Goal: Task Accomplishment & Management: Manage account settings

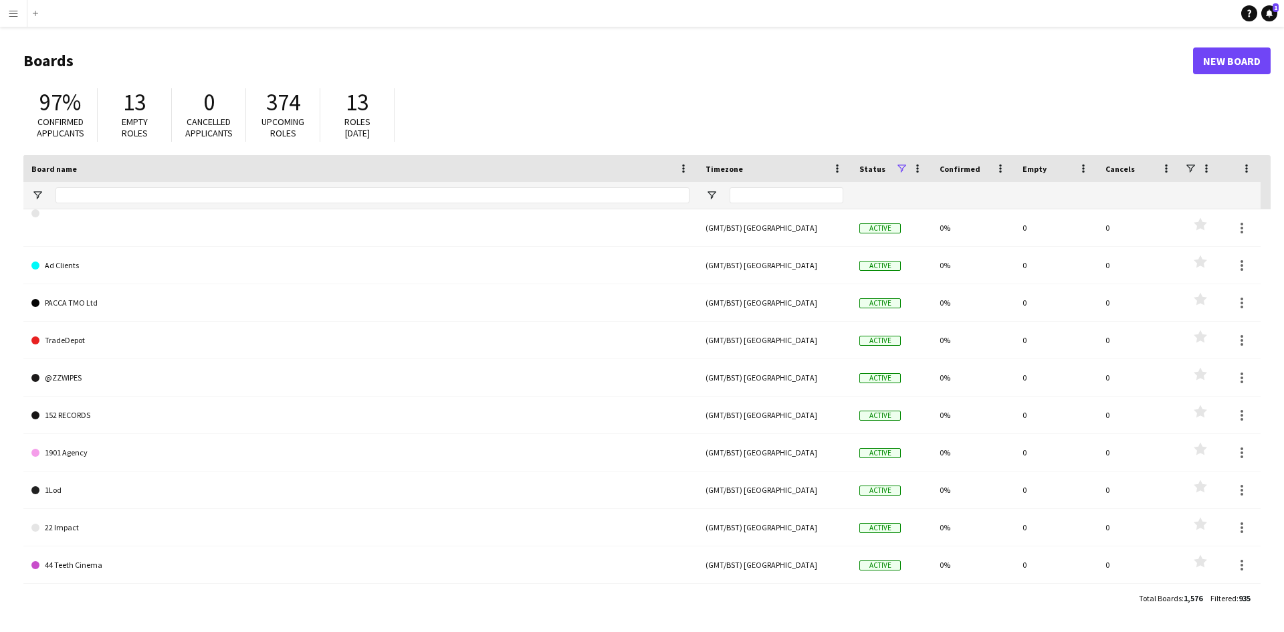
click at [18, 11] on app-icon "Menu" at bounding box center [13, 13] width 11 height 11
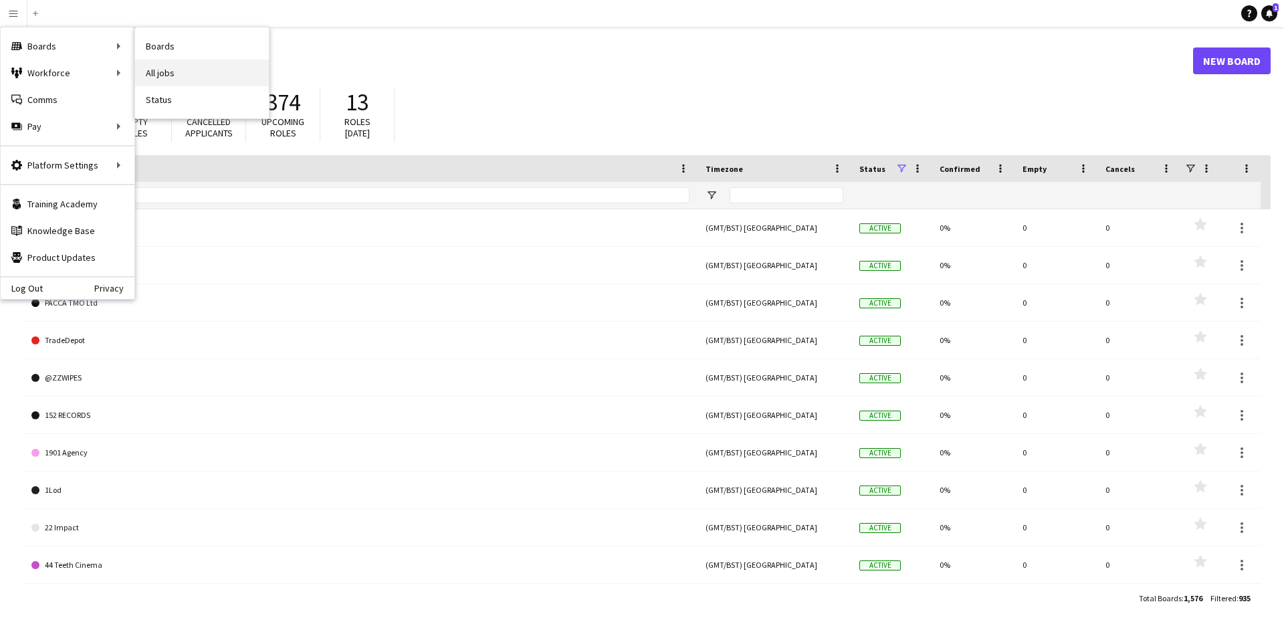
click at [167, 80] on link "All jobs" at bounding box center [202, 73] width 134 height 27
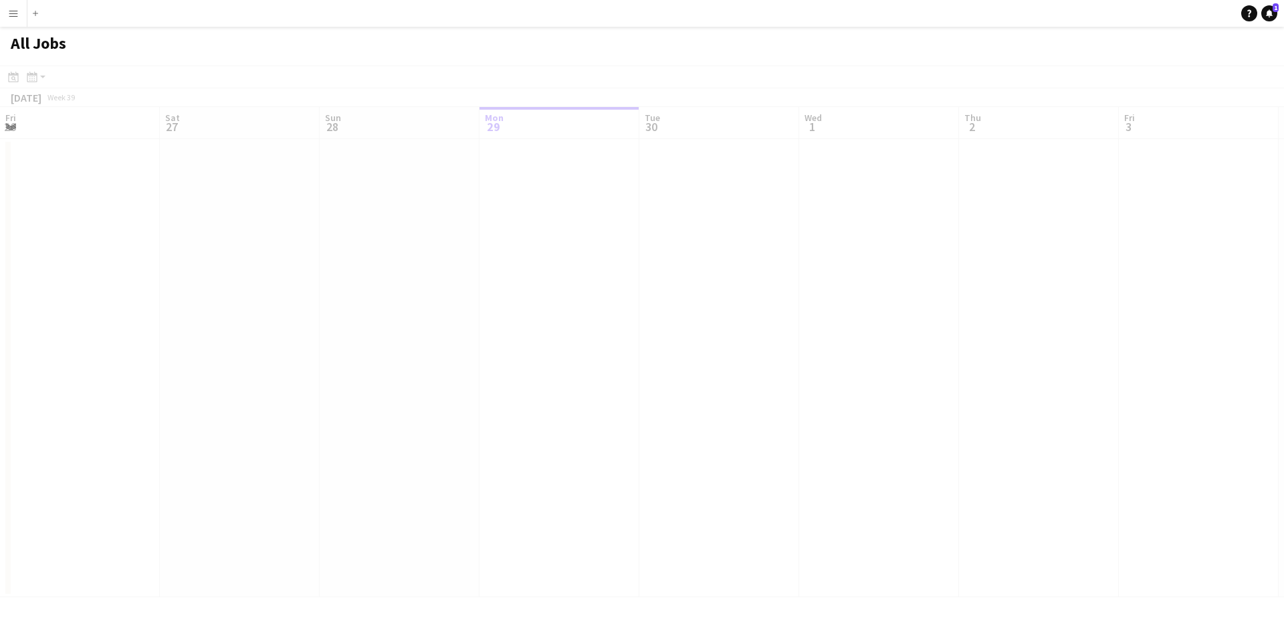
scroll to position [0, 320]
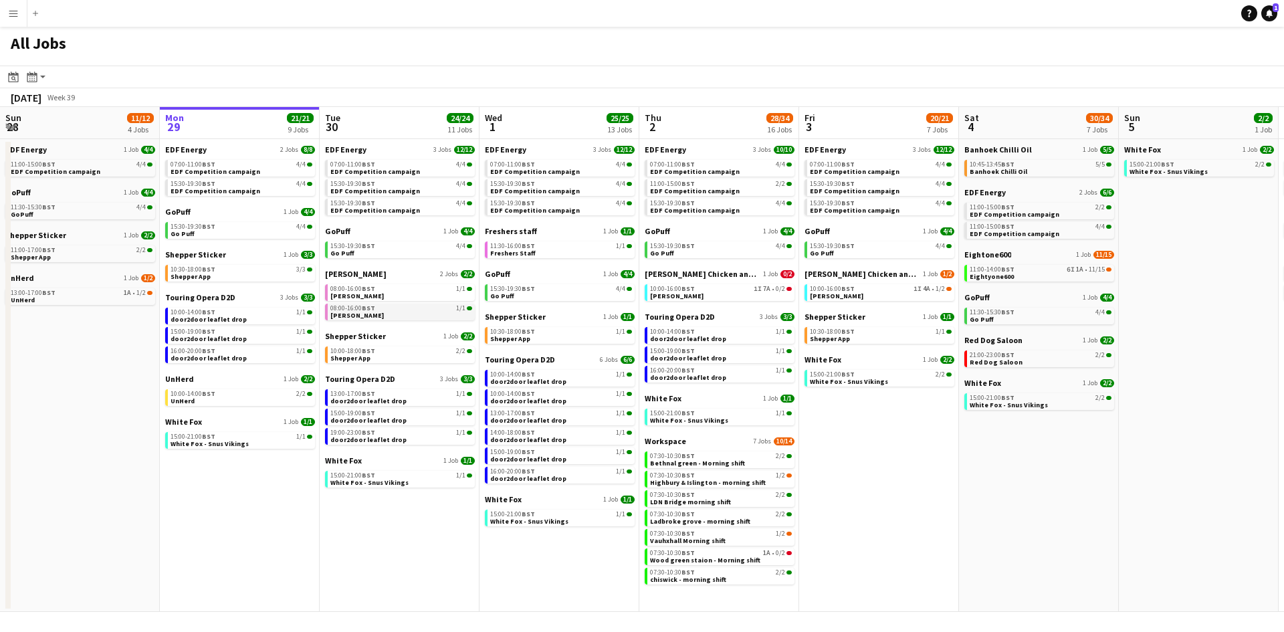
click at [378, 316] on link "08:00-16:00 BST 1/1 Knight Frank" at bounding box center [401, 311] width 142 height 15
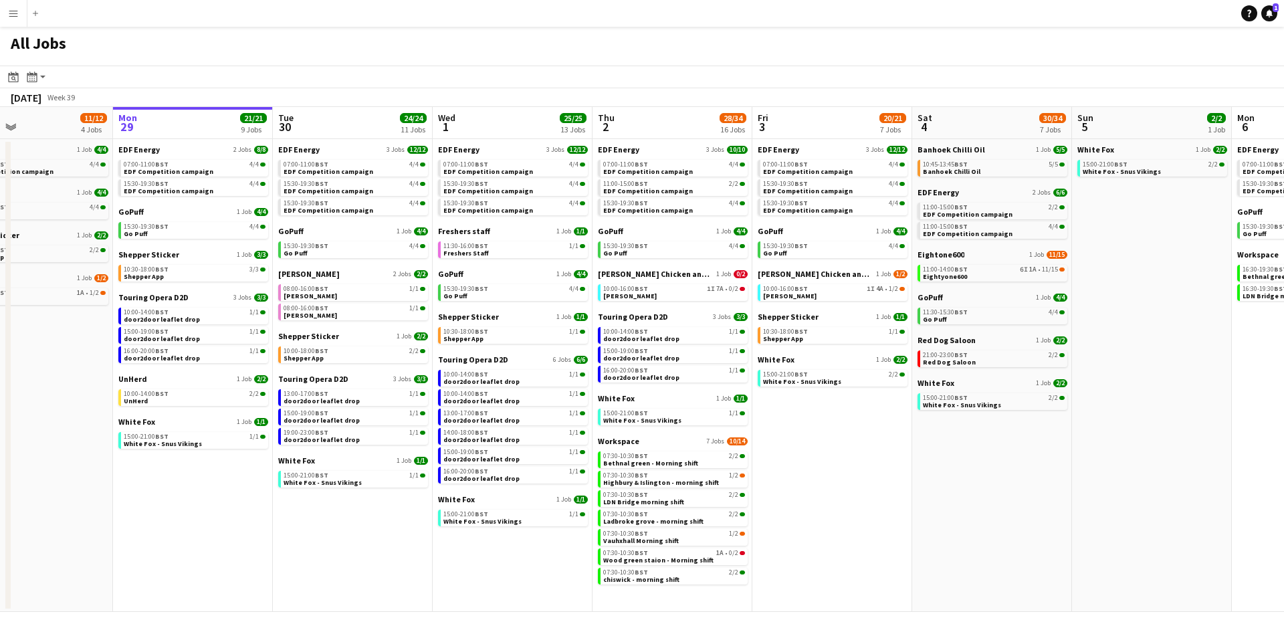
scroll to position [0, 370]
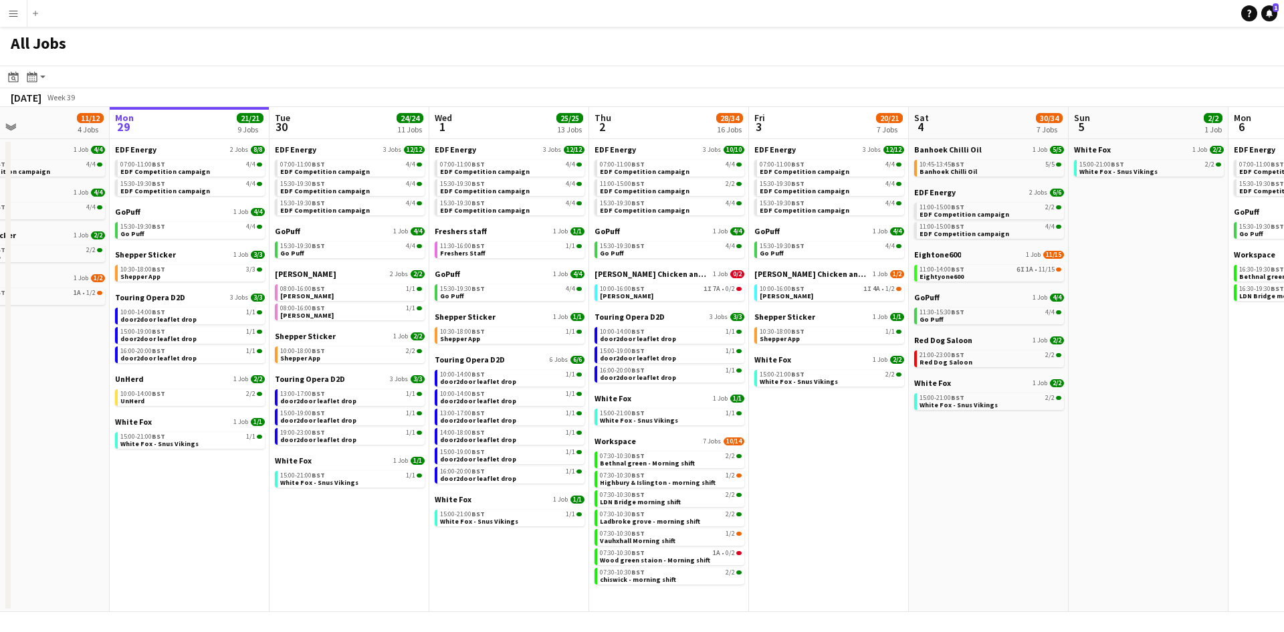
drag, startPoint x: 877, startPoint y: 492, endPoint x: 824, endPoint y: 485, distance: 53.9
click at [826, 486] on app-calendar-viewport "Fri 26 24/24 8 Jobs Sat 27 26/29 9 Jobs Sun 28 11/12 4 Jobs Mon 29 21/21 9 Jobs…" at bounding box center [642, 359] width 1284 height 505
click at [695, 291] on div "10:00-16:00 BST 1I 7A • 0/2" at bounding box center [670, 289] width 142 height 7
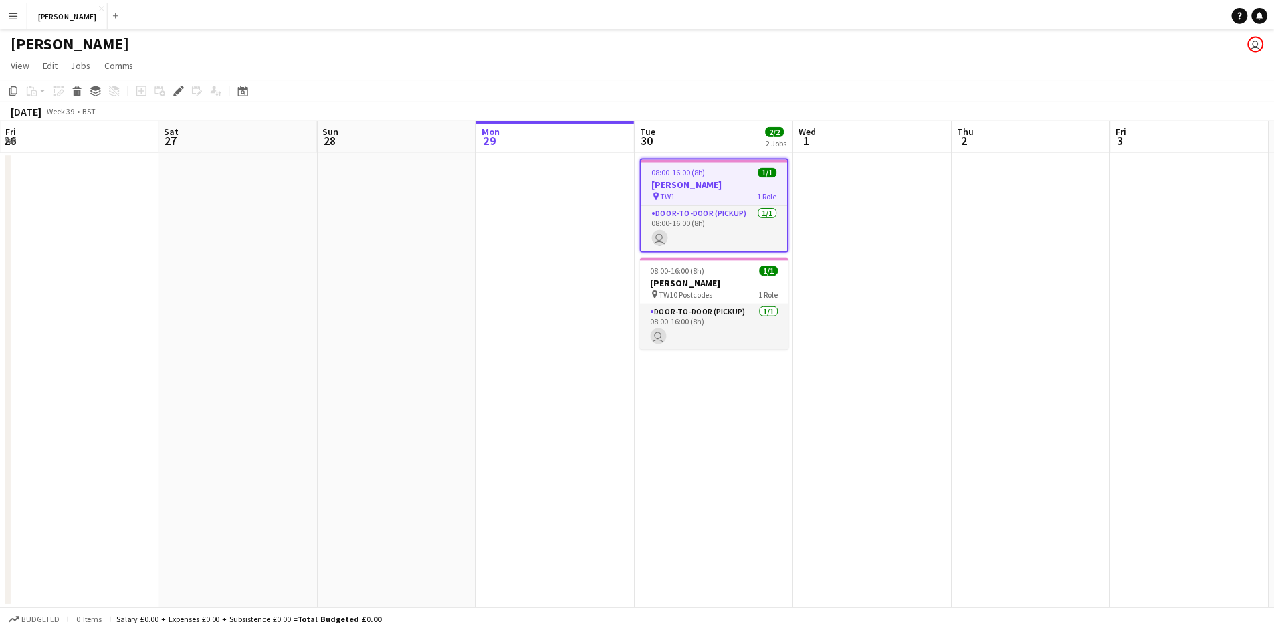
scroll to position [0, 460]
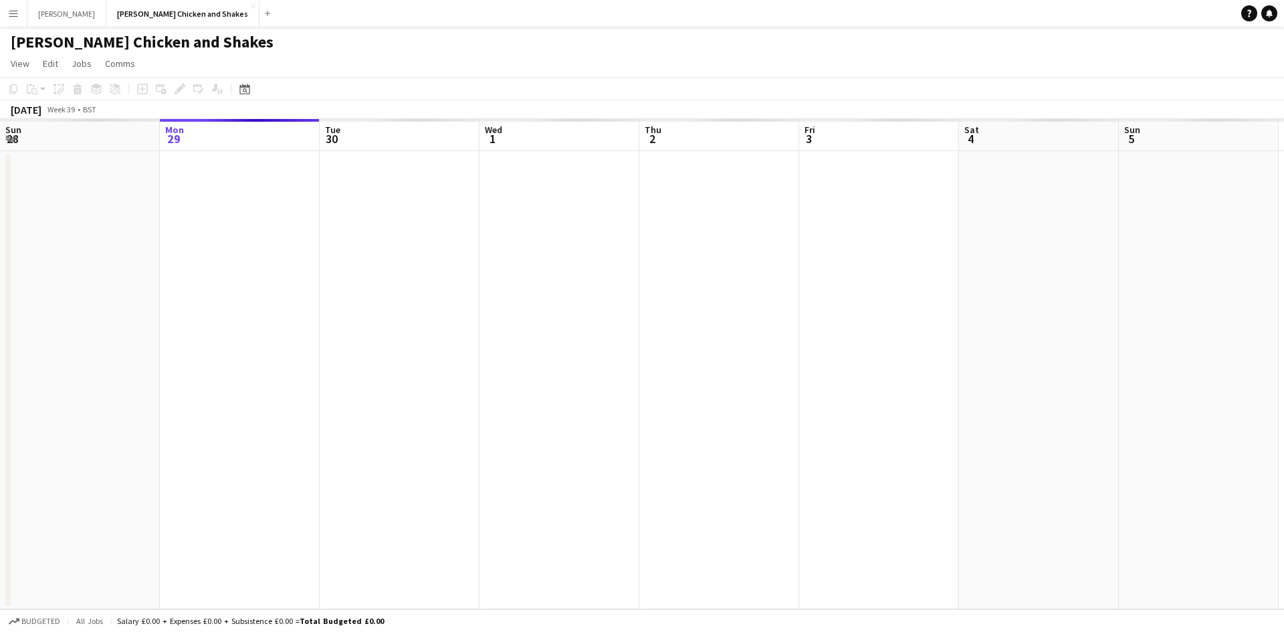
scroll to position [0, 460]
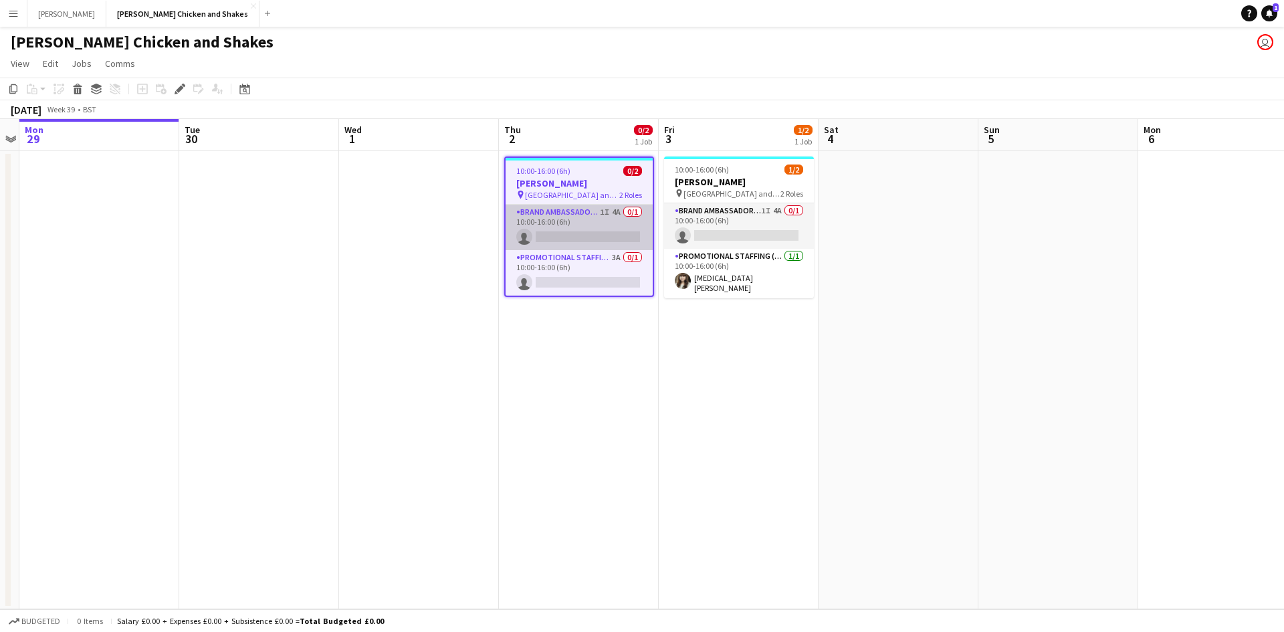
click at [574, 221] on app-card-role "Brand Ambassador (Pick up) 1I 4A 0/1 10:00-16:00 (6h) single-neutral-actions" at bounding box center [579, 227] width 147 height 45
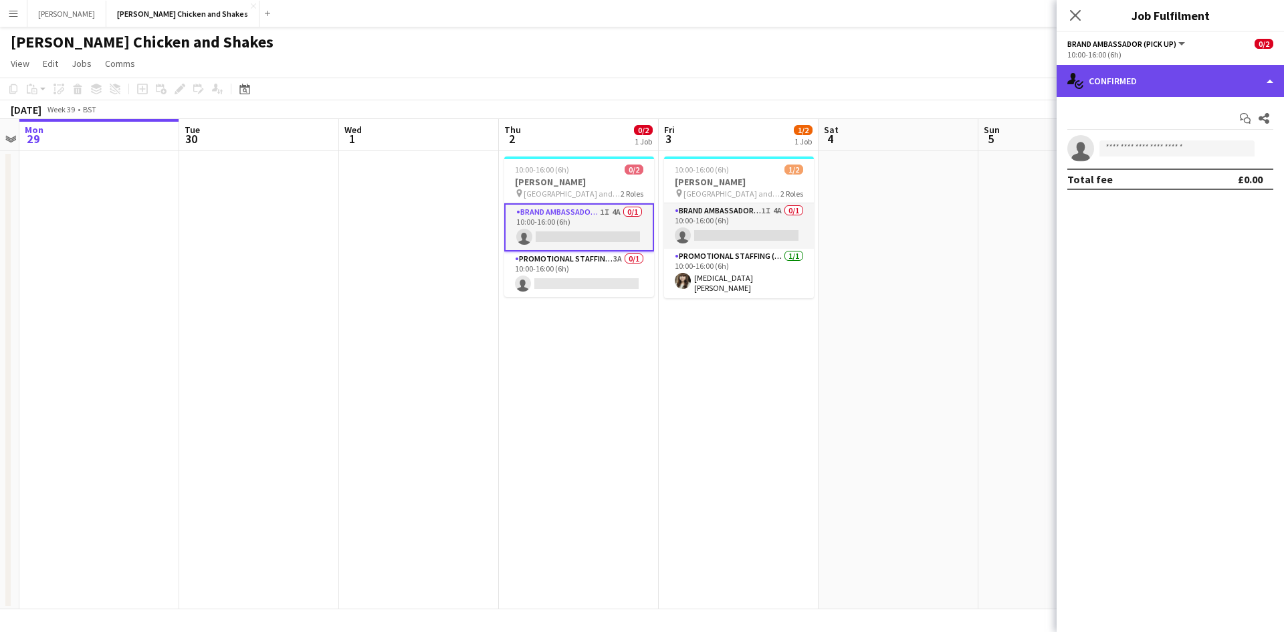
click at [1101, 85] on div "single-neutral-actions-check-2 Confirmed" at bounding box center [1170, 81] width 227 height 32
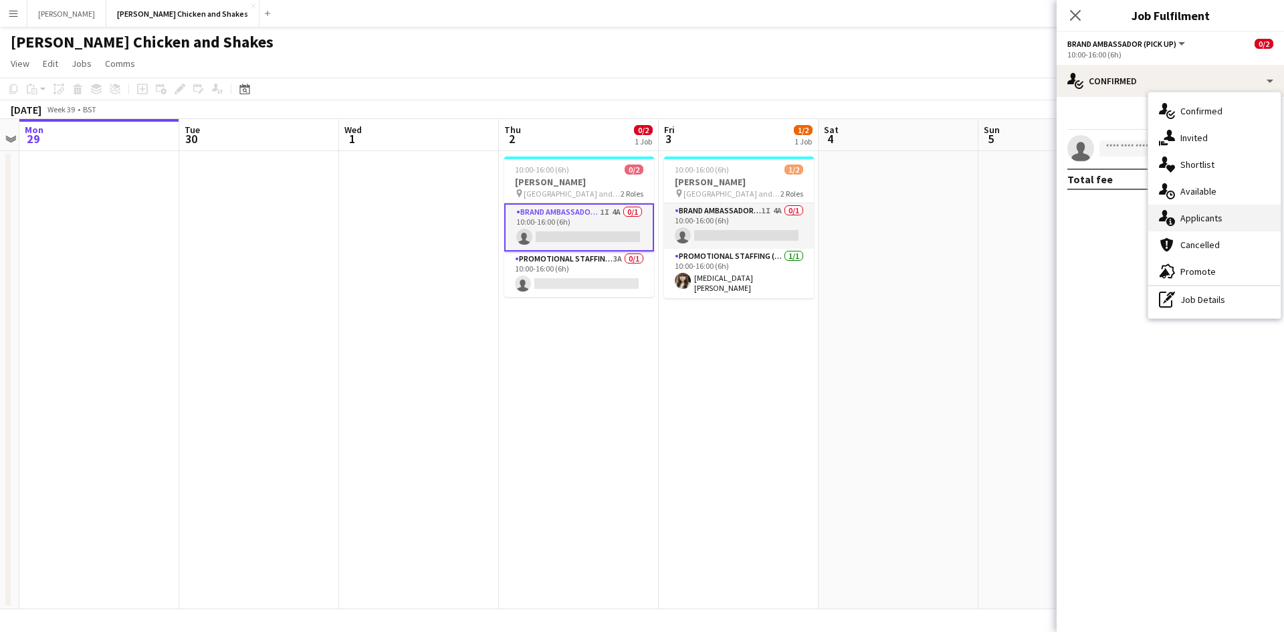
click at [1200, 223] on span "Applicants" at bounding box center [1201, 218] width 42 height 12
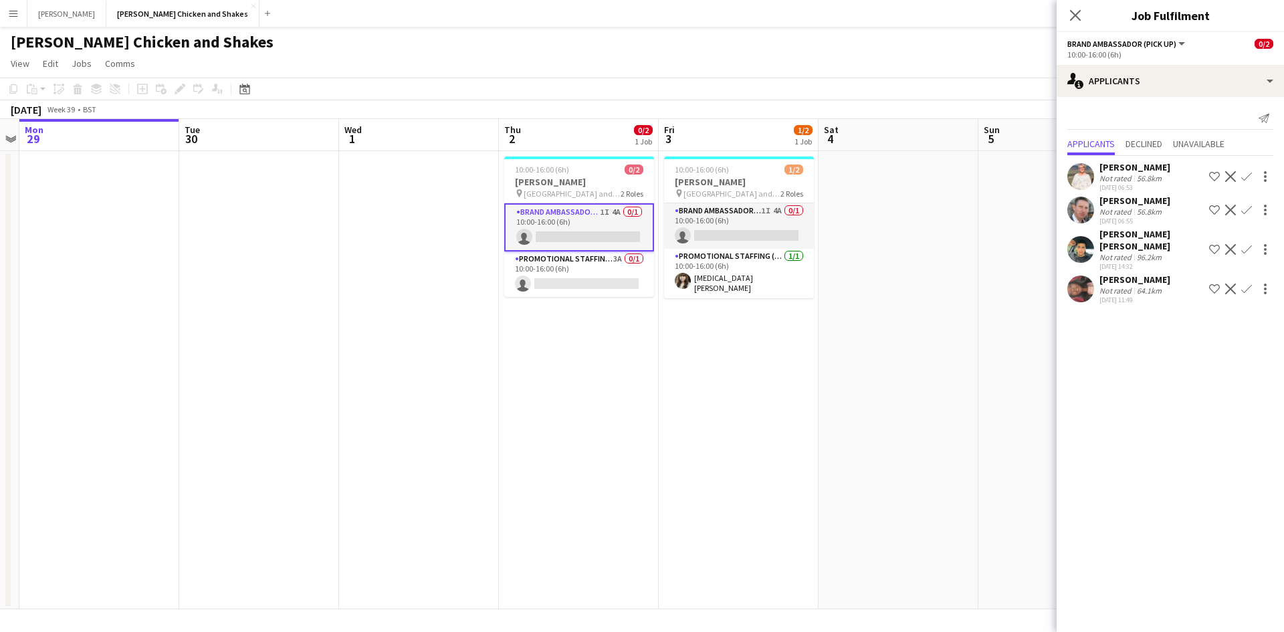
click at [1152, 286] on div "64.1km" at bounding box center [1149, 291] width 30 height 10
click at [1141, 239] on div "Sayed mohsen Alavi" at bounding box center [1151, 240] width 104 height 24
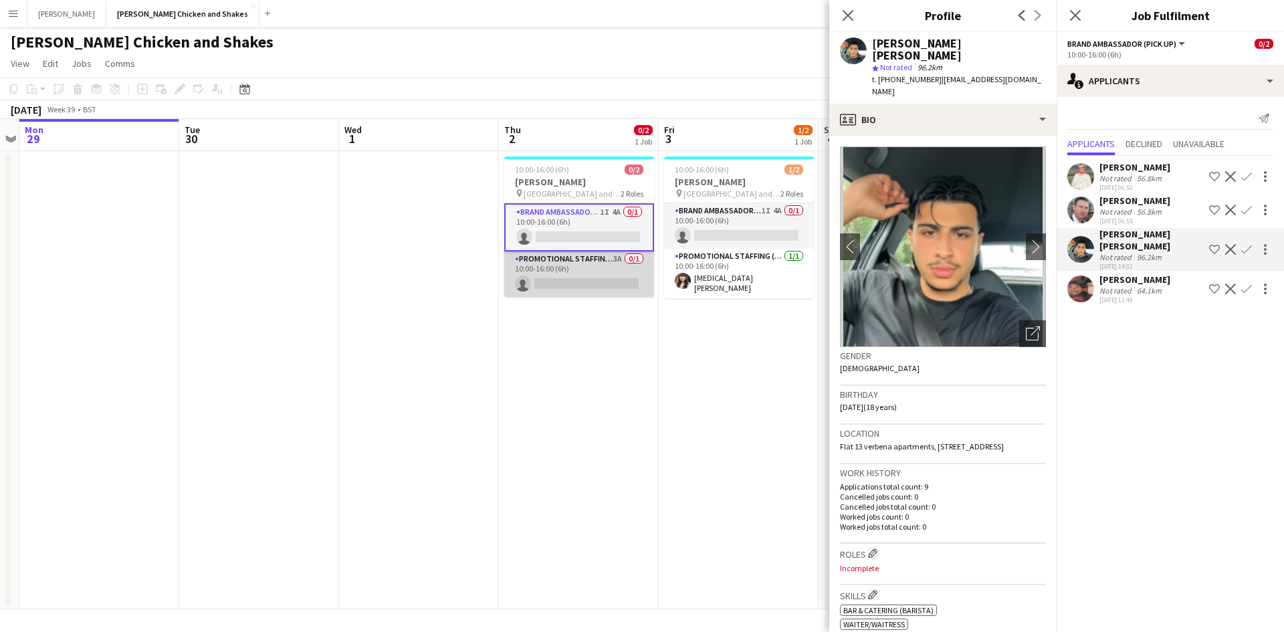
click at [577, 272] on app-card-role "Promotional Staffing (Brand Ambassadors) 3A 0/1 10:00-16:00 (6h) single-neutral…" at bounding box center [579, 273] width 150 height 45
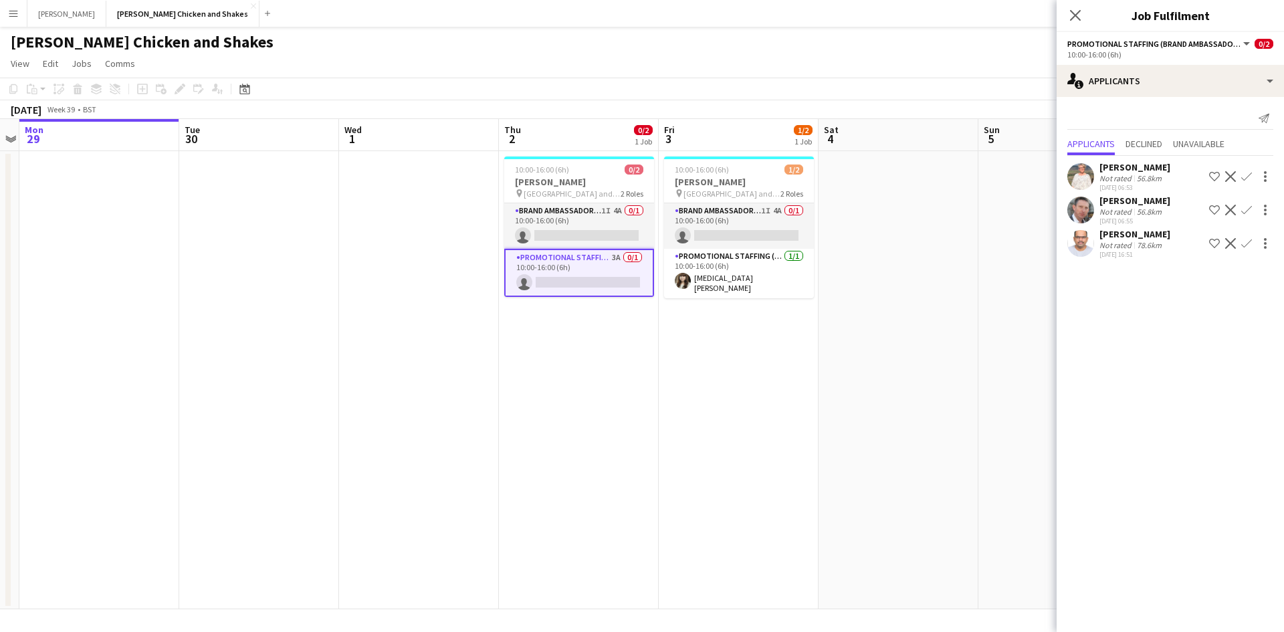
click at [1115, 245] on div "Not rated" at bounding box center [1116, 245] width 35 height 10
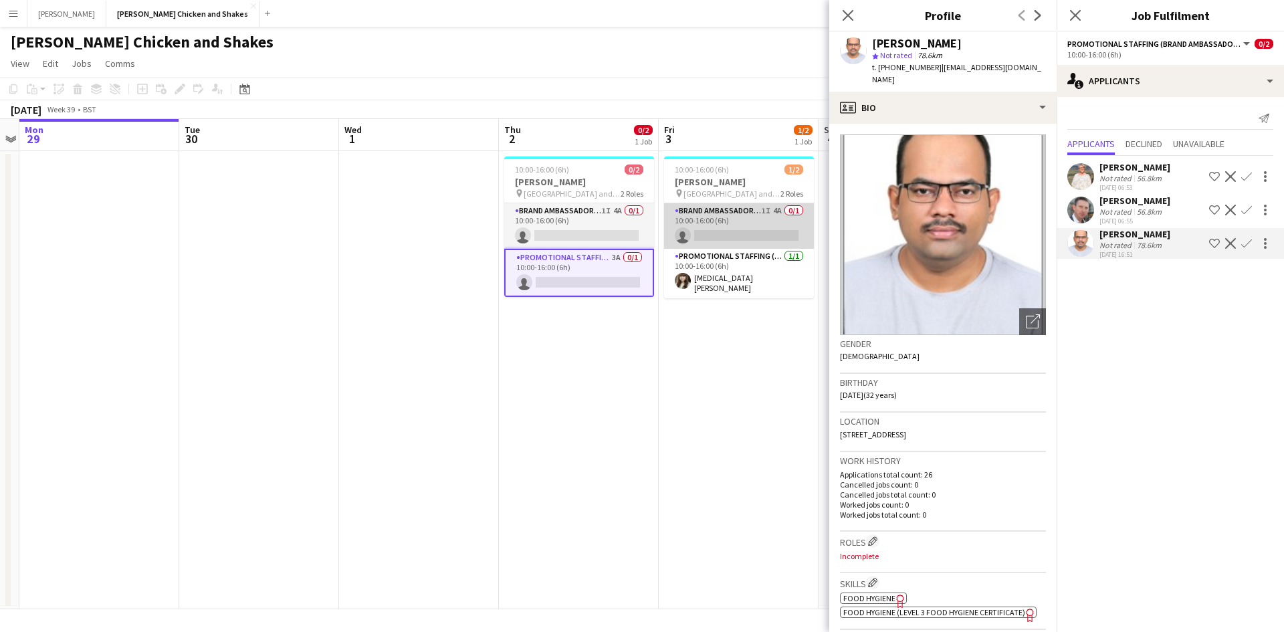
click at [735, 221] on app-card-role "Brand Ambassador (Pick up) 1I 4A 0/1 10:00-16:00 (6h) single-neutral-actions" at bounding box center [739, 225] width 150 height 45
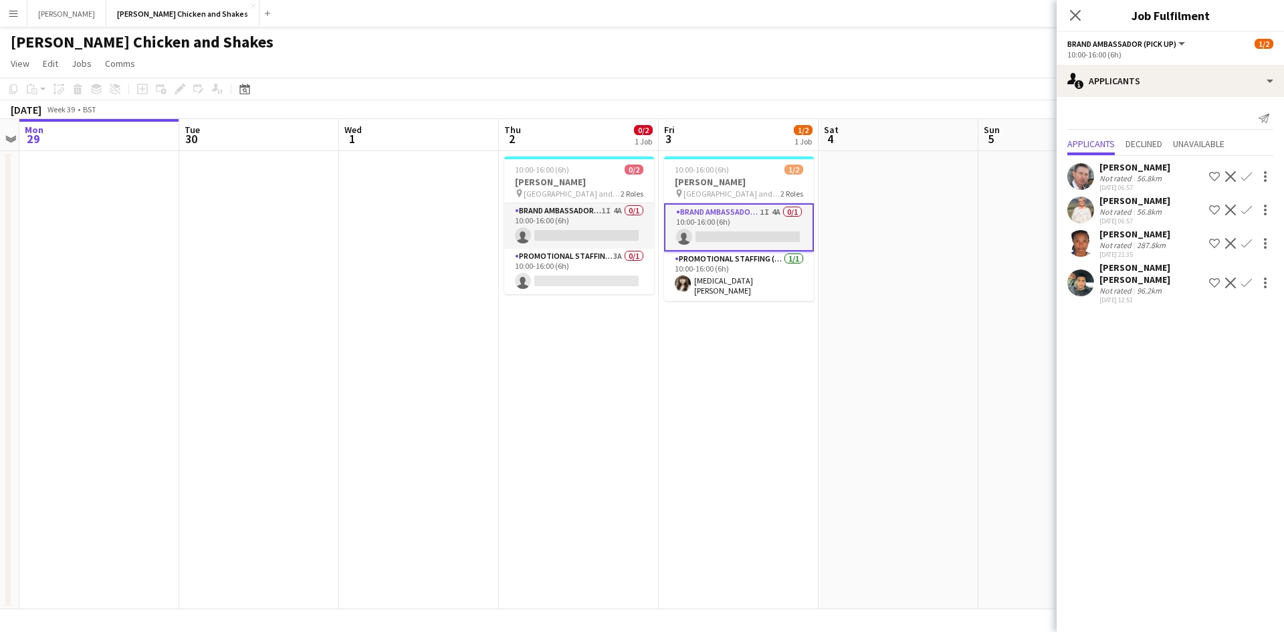
click at [1128, 239] on div "Lauretta Chimezie" at bounding box center [1134, 234] width 71 height 12
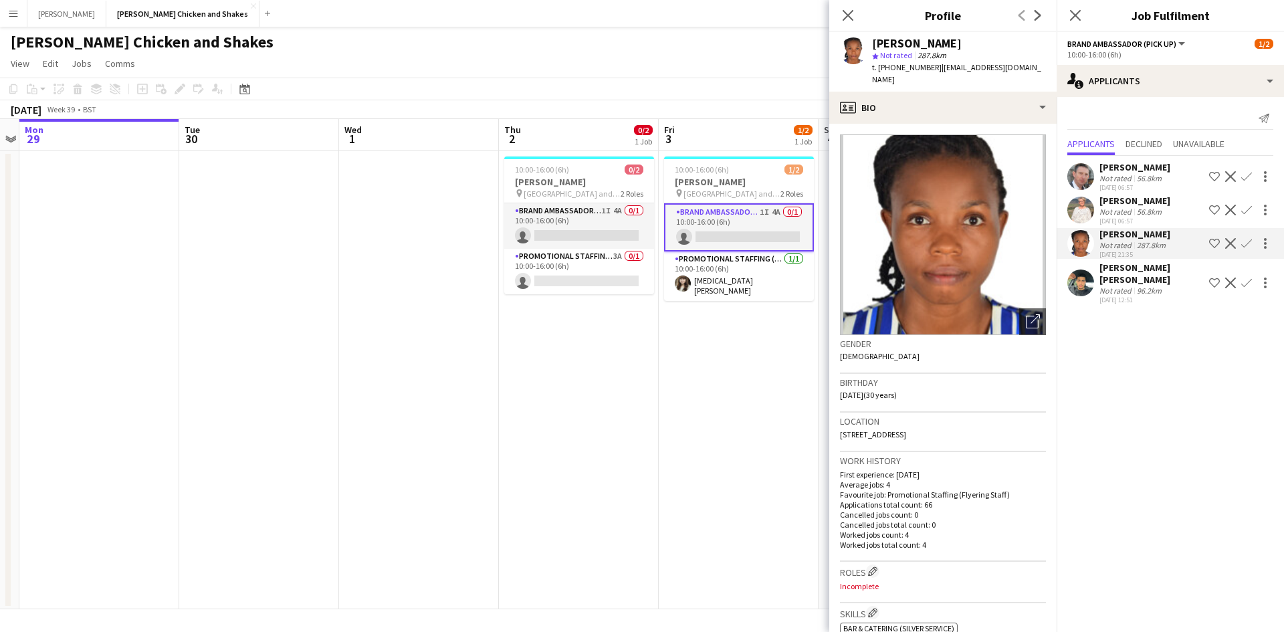
click at [1137, 286] on div "96.2km" at bounding box center [1149, 291] width 30 height 10
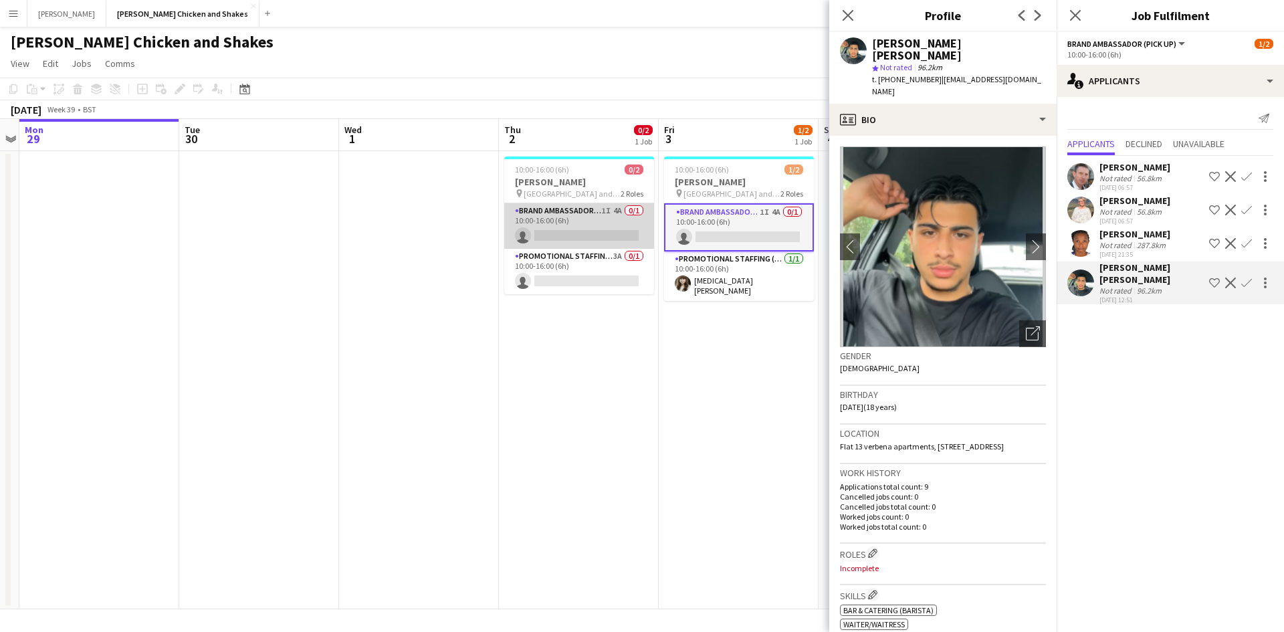
click at [617, 225] on app-card-role "Brand Ambassador (Pick up) 1I 4A 0/1 10:00-16:00 (6h) single-neutral-actions" at bounding box center [579, 225] width 150 height 45
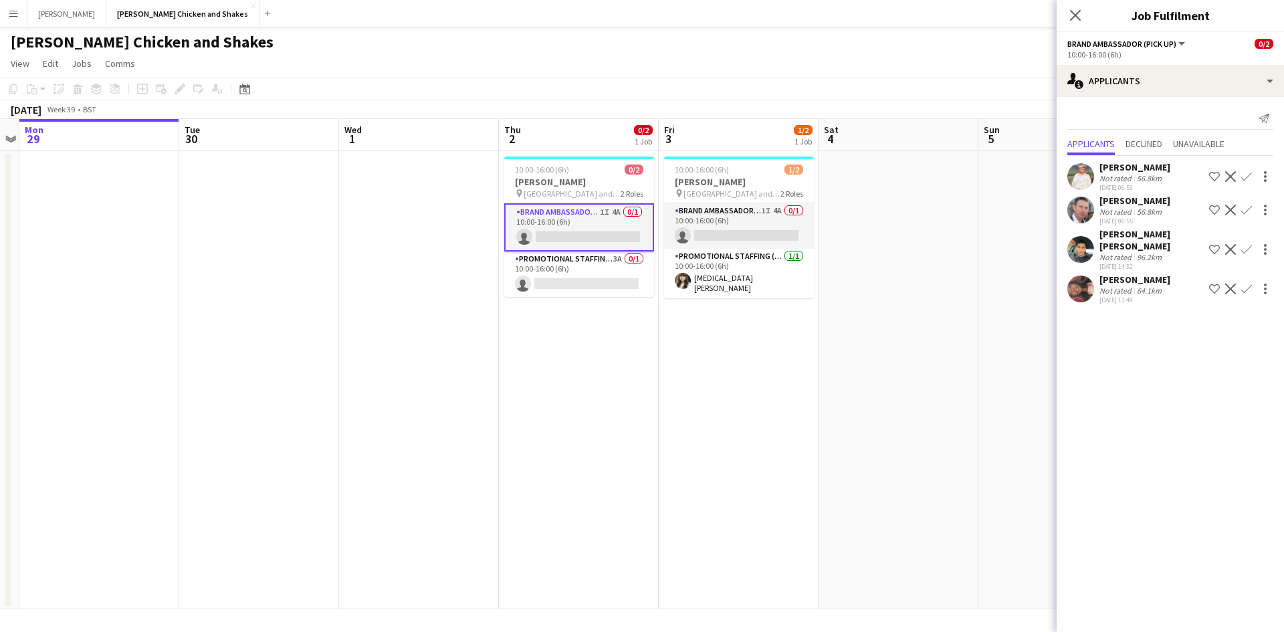
click at [685, 336] on app-date-cell "10:00-16:00 (6h) 1/2 Miss Millies pin University of Kent - The Plaza and Eliot …" at bounding box center [739, 380] width 160 height 458
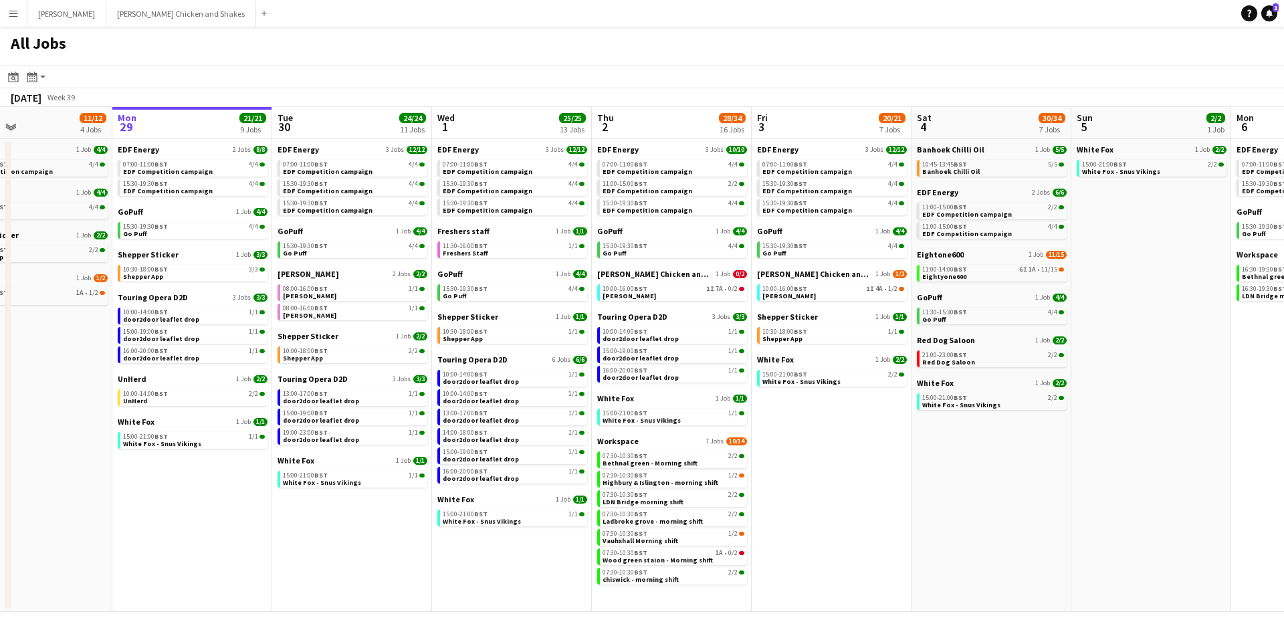
scroll to position [0, 368]
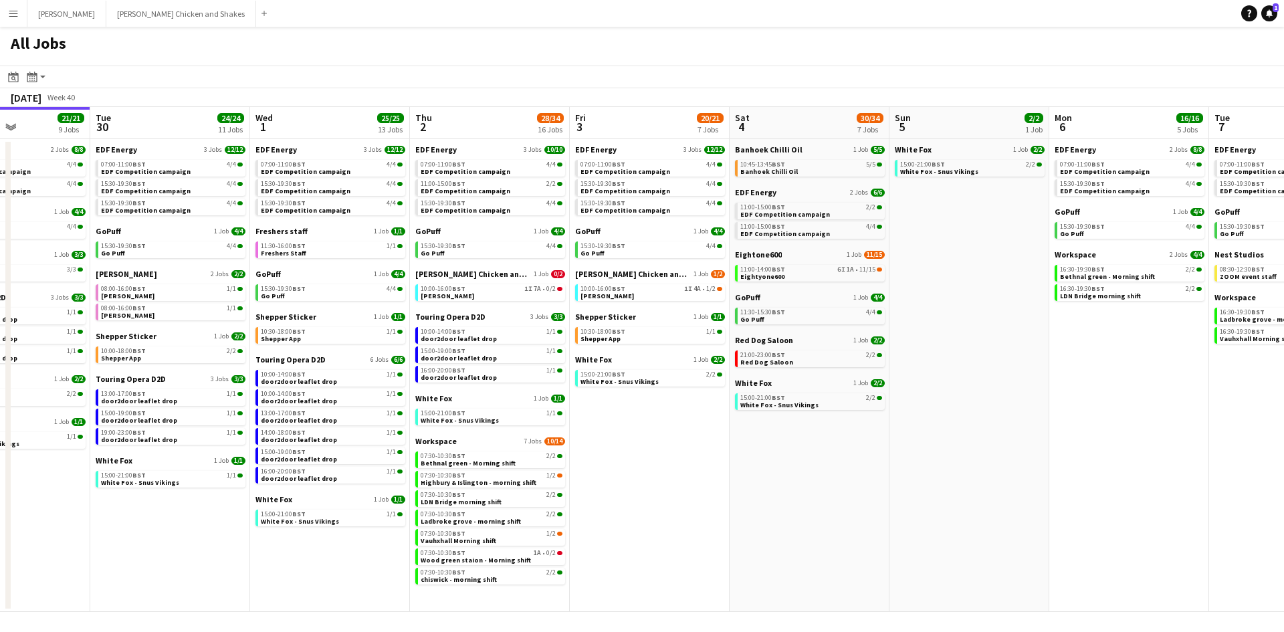
drag, startPoint x: 1235, startPoint y: 445, endPoint x: 1002, endPoint y: 459, distance: 233.8
click at [1004, 461] on app-calendar-viewport "Fri 26 24/24 8 Jobs Sat 27 26/29 9 Jobs Sun 28 11/12 4 Jobs Mon 29 21/21 9 Jobs…" at bounding box center [642, 359] width 1284 height 505
click at [760, 271] on span "11:00-14:00 BST" at bounding box center [761, 269] width 45 height 7
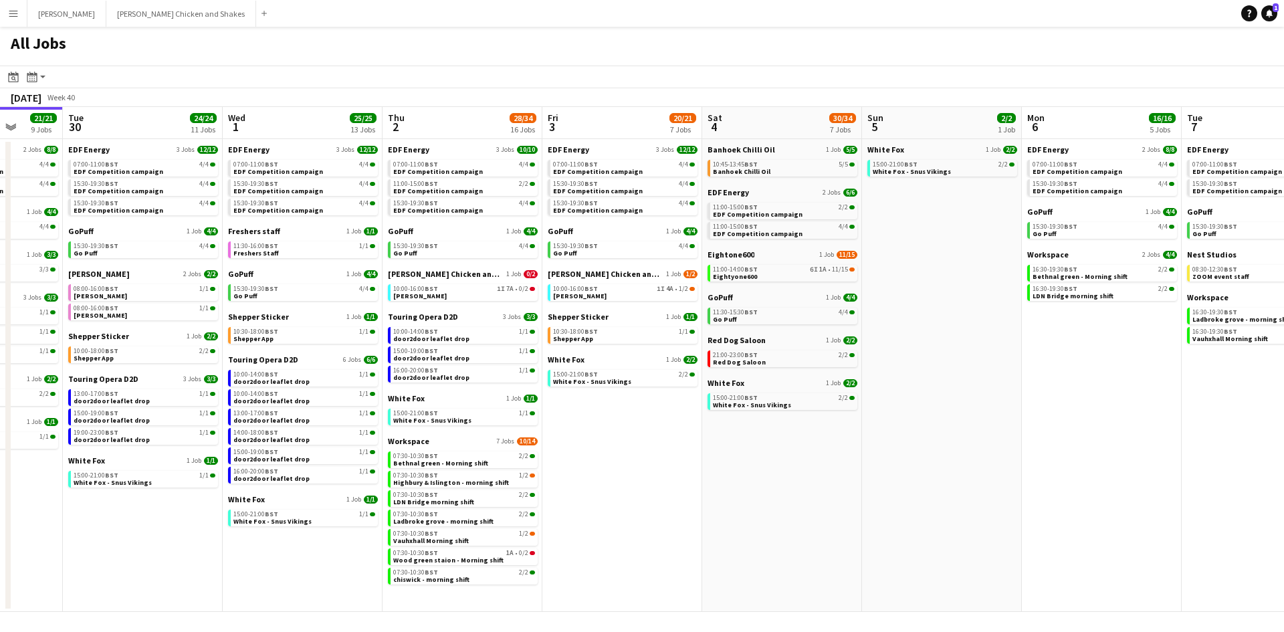
scroll to position [0, 580]
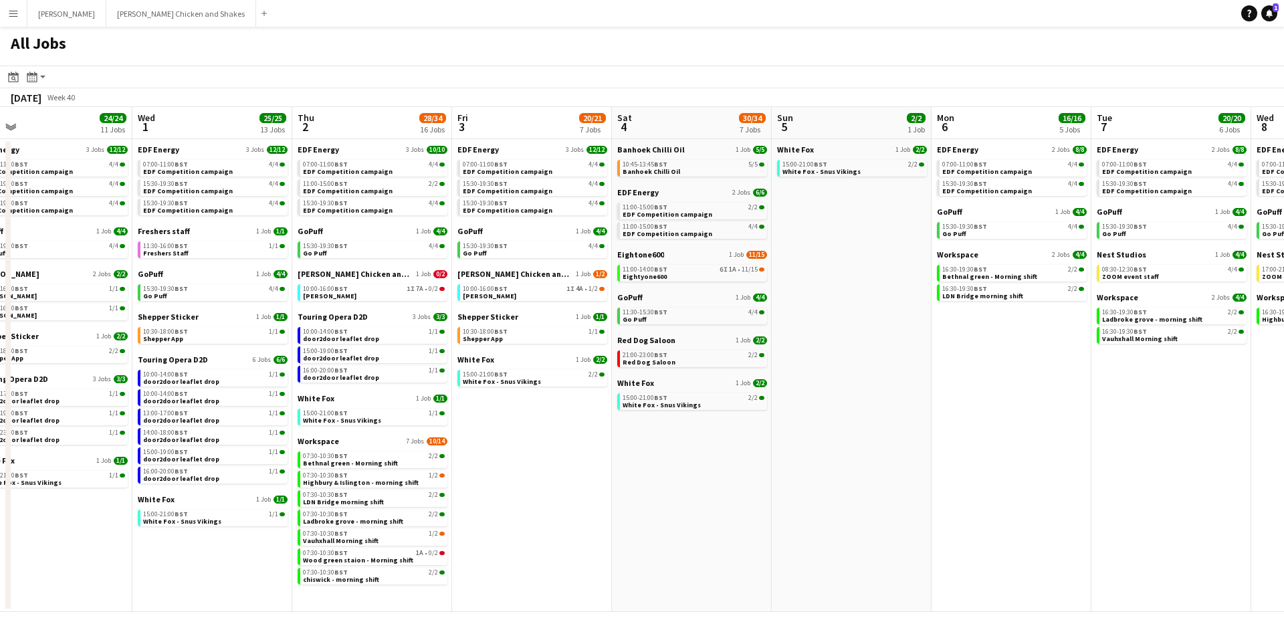
drag, startPoint x: 1018, startPoint y: 461, endPoint x: 831, endPoint y: 369, distance: 208.5
click at [897, 441] on app-calendar-viewport "Fri 26 24/24 8 Jobs Sat 27 26/29 9 Jobs Sun 28 11/12 4 Jobs Mon 29 21/21 9 Jobs…" at bounding box center [642, 359] width 1284 height 505
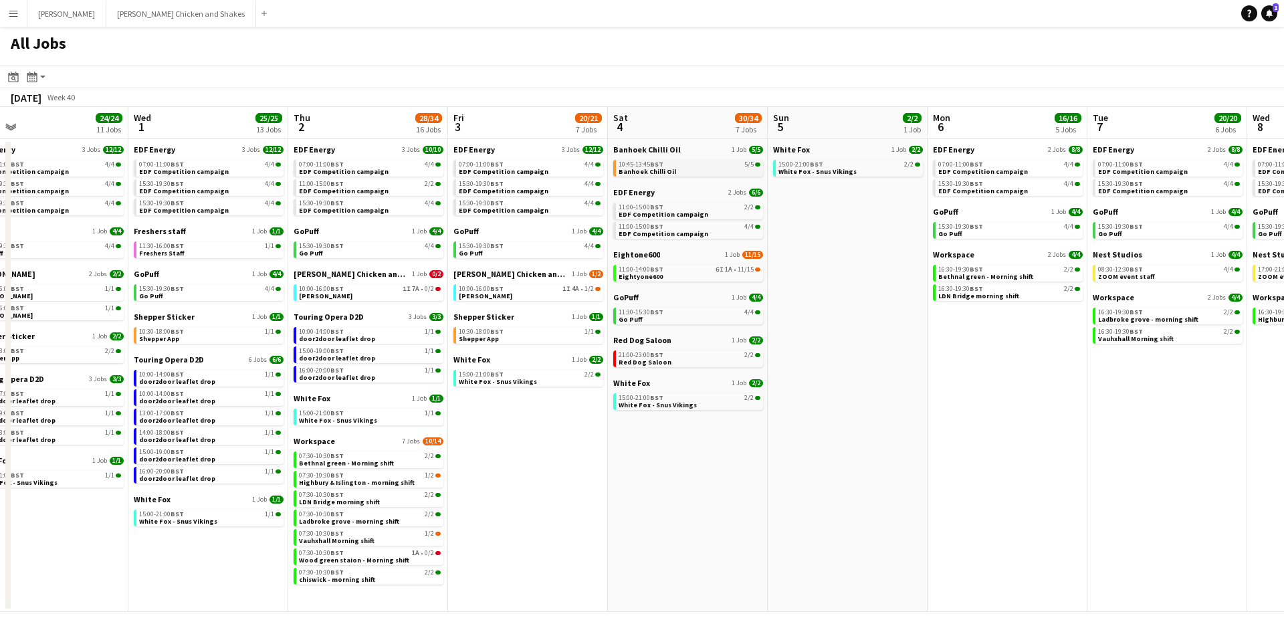
click at [652, 169] on span "Banhoek Chilli Oil" at bounding box center [648, 171] width 58 height 9
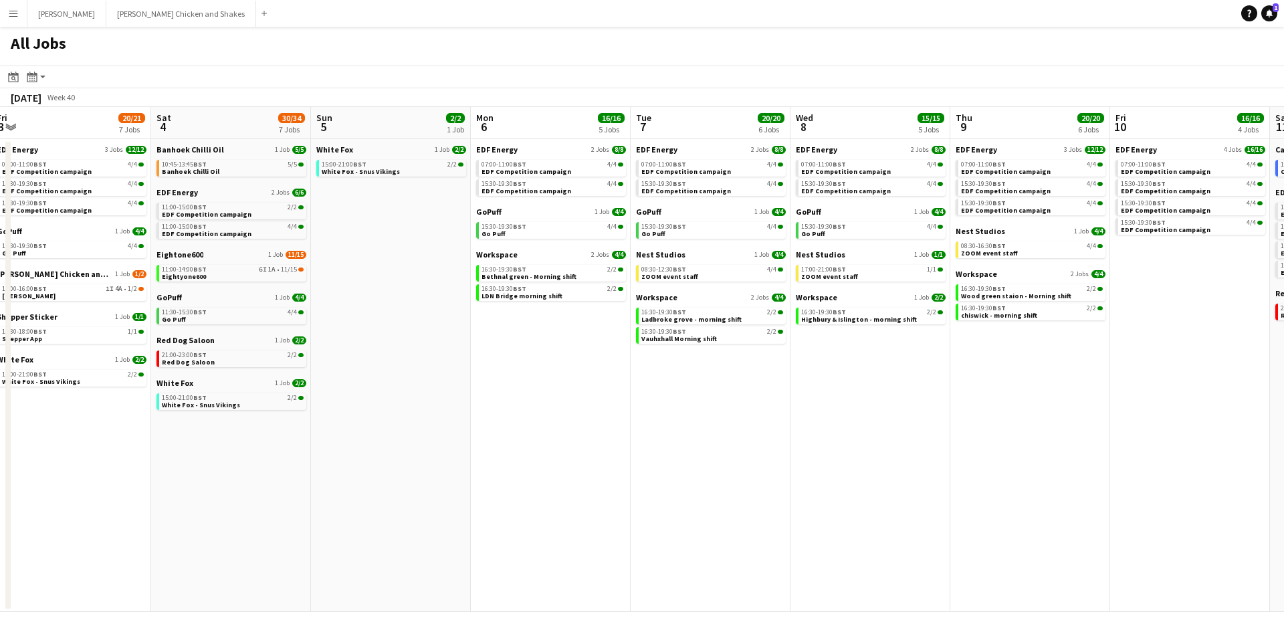
drag, startPoint x: 927, startPoint y: 423, endPoint x: 407, endPoint y: 403, distance: 520.6
click at [407, 403] on app-calendar-viewport "Wed 1 25/25 13 Jobs Thu 2 28/34 16 Jobs Fri 3 20/21 7 Jobs Sat 4 30/34 7 Jobs S…" at bounding box center [642, 359] width 1284 height 505
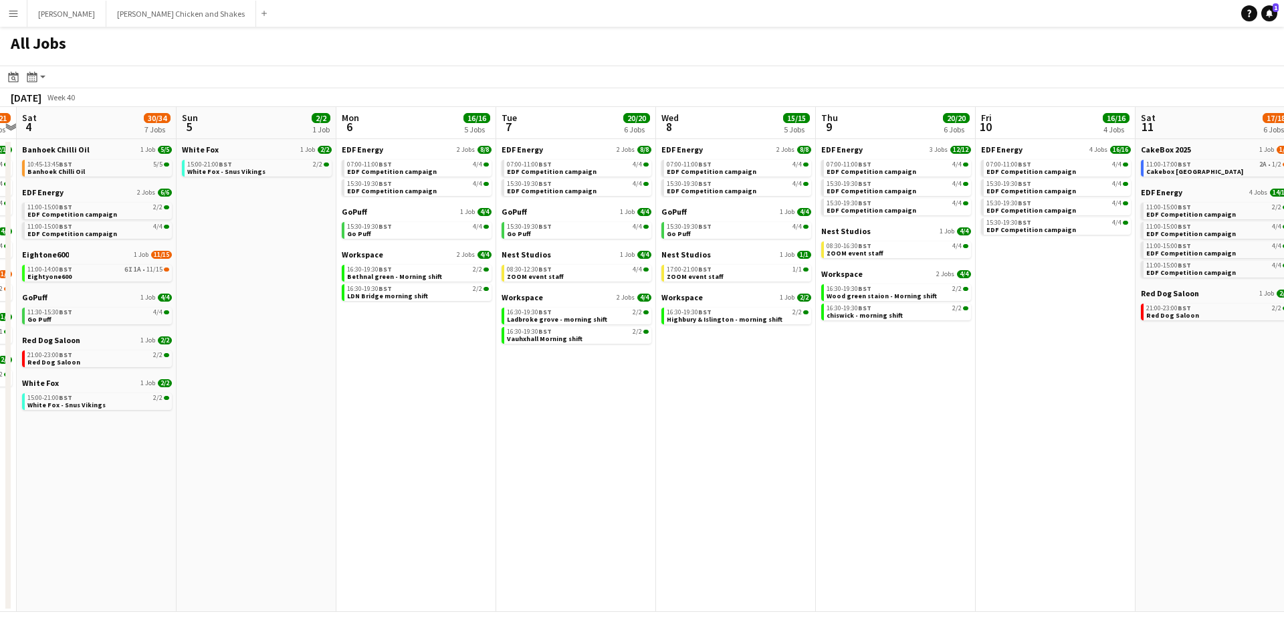
scroll to position [0, 463]
drag, startPoint x: 1098, startPoint y: 417, endPoint x: 963, endPoint y: 428, distance: 135.5
click at [963, 428] on app-calendar-viewport "Wed 1 25/25 13 Jobs Thu 2 28/34 16 Jobs Fri 3 20/21 7 Jobs Sat 4 30/34 7 Jobs S…" at bounding box center [642, 359] width 1284 height 505
click at [544, 278] on span "ZOOM event staff" at bounding box center [534, 276] width 57 height 9
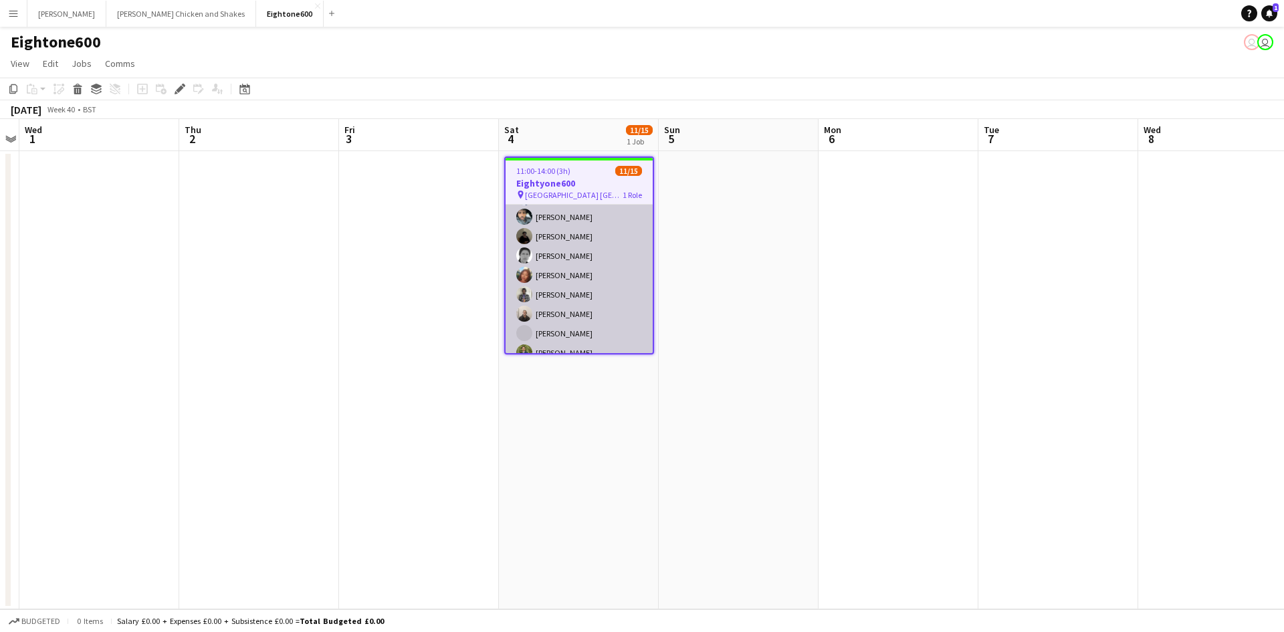
scroll to position [134, 0]
click at [591, 277] on app-card-role "Promotional Staffing (Brand Ambassadors) 6I 1A [DATE] 11:00-14:00 (3h) [PERSON_…" at bounding box center [579, 229] width 147 height 317
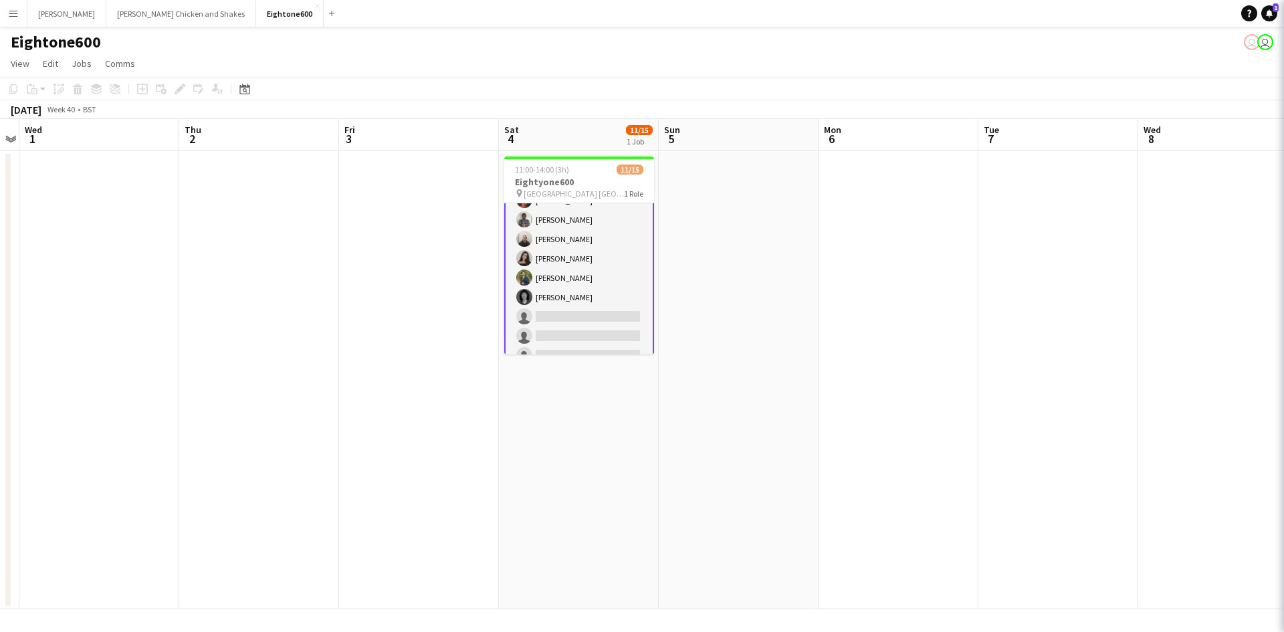
scroll to position [135, 0]
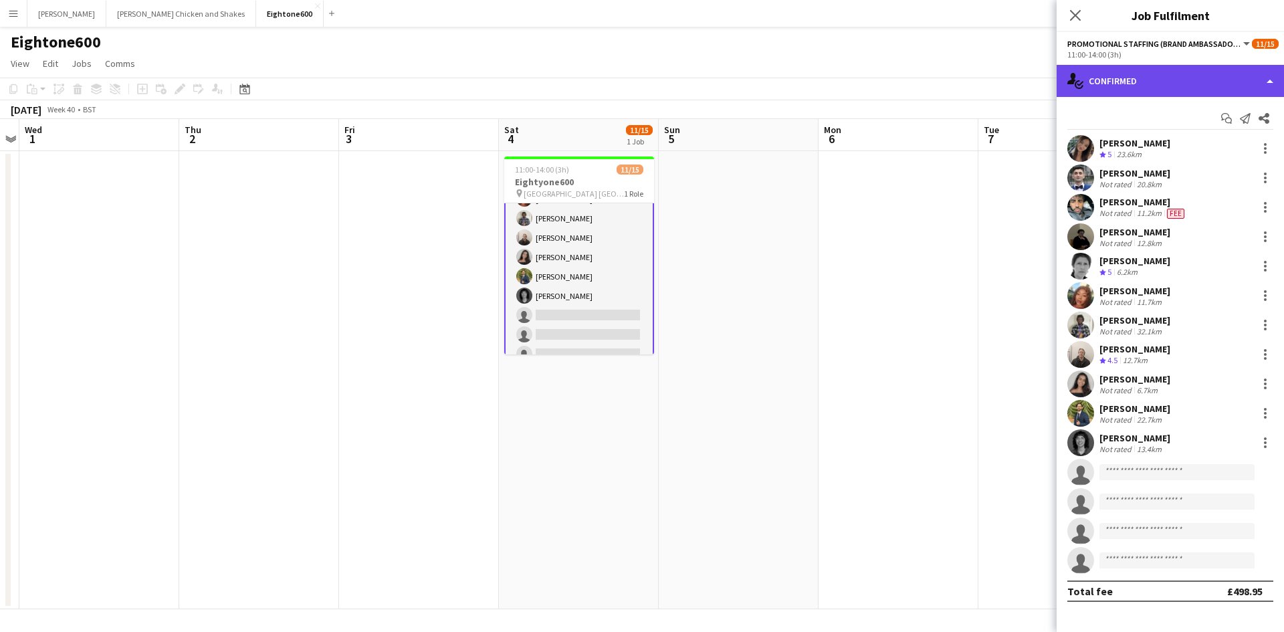
click at [1136, 86] on div "single-neutral-actions-check-2 Confirmed" at bounding box center [1170, 81] width 227 height 32
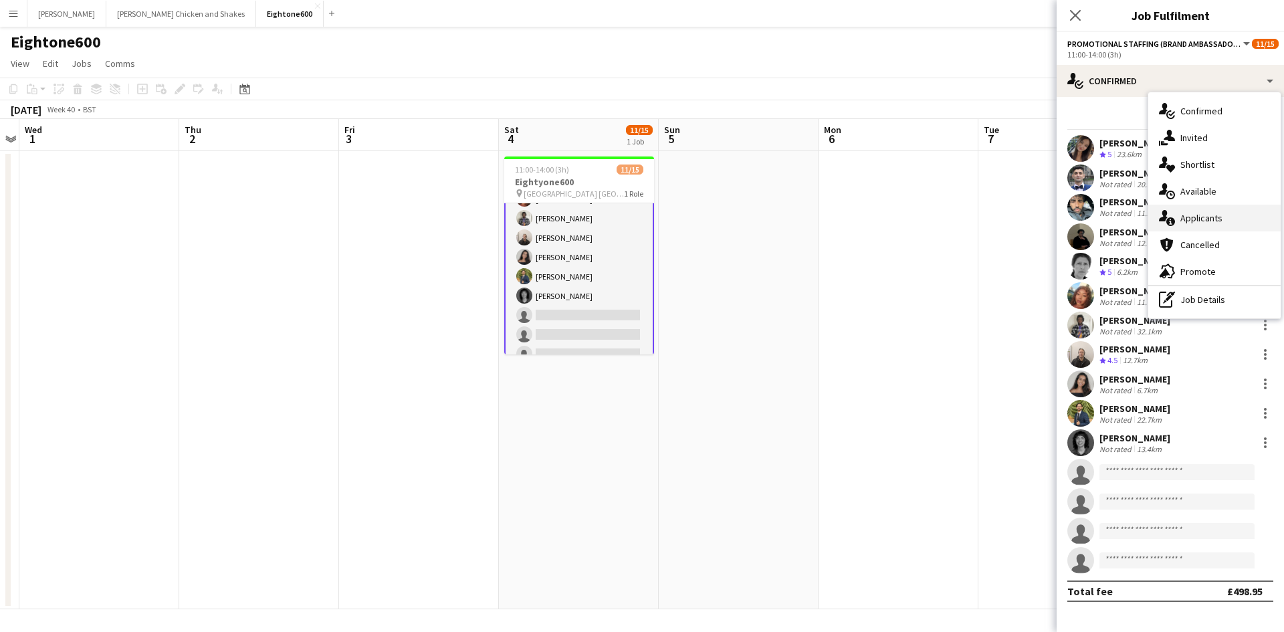
click at [1209, 219] on span "Applicants" at bounding box center [1201, 218] width 42 height 12
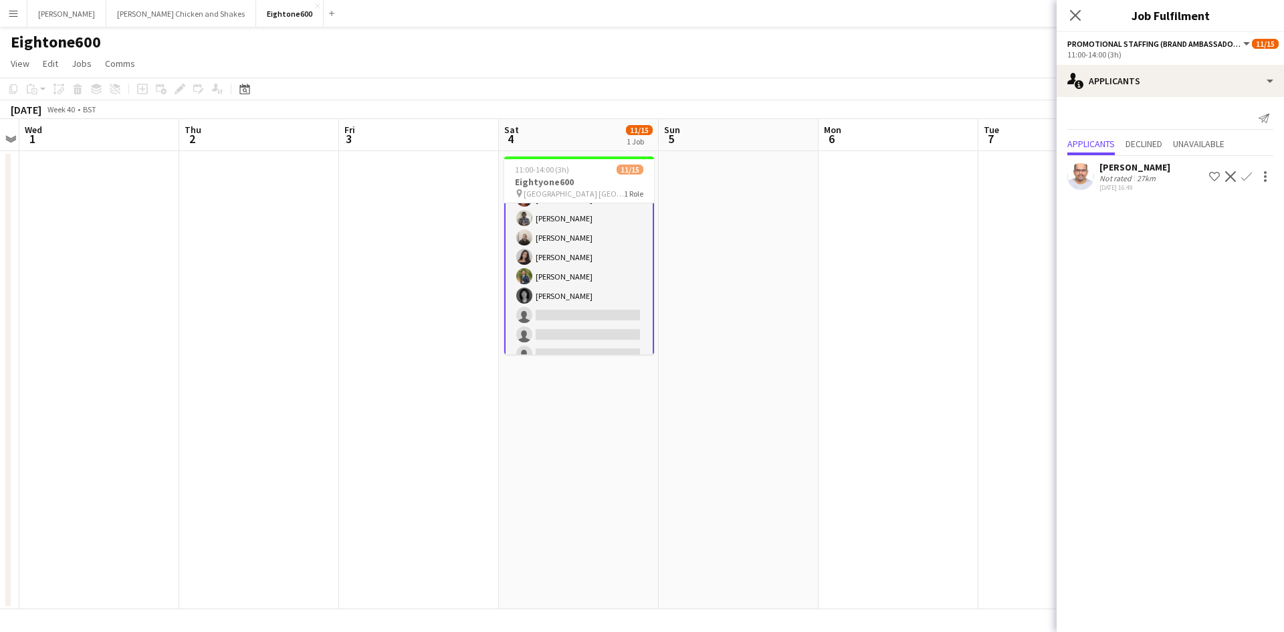
click at [1135, 167] on div "[PERSON_NAME]" at bounding box center [1134, 167] width 71 height 12
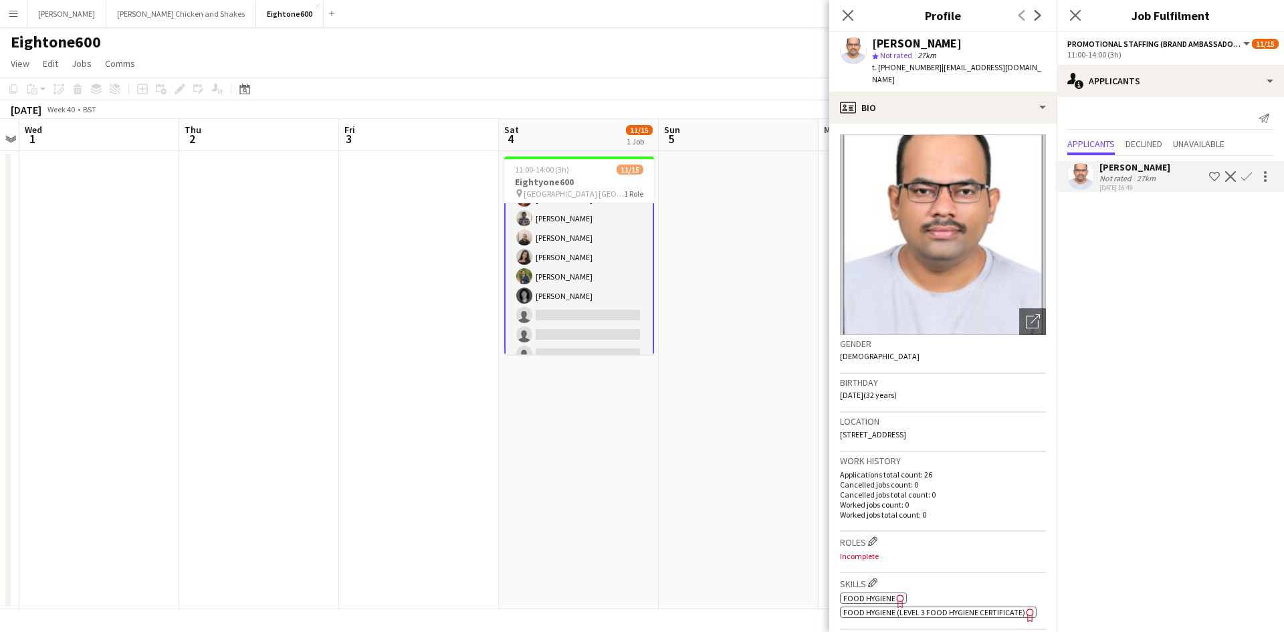
click at [1135, 167] on div "[PERSON_NAME]" at bounding box center [1134, 167] width 71 height 12
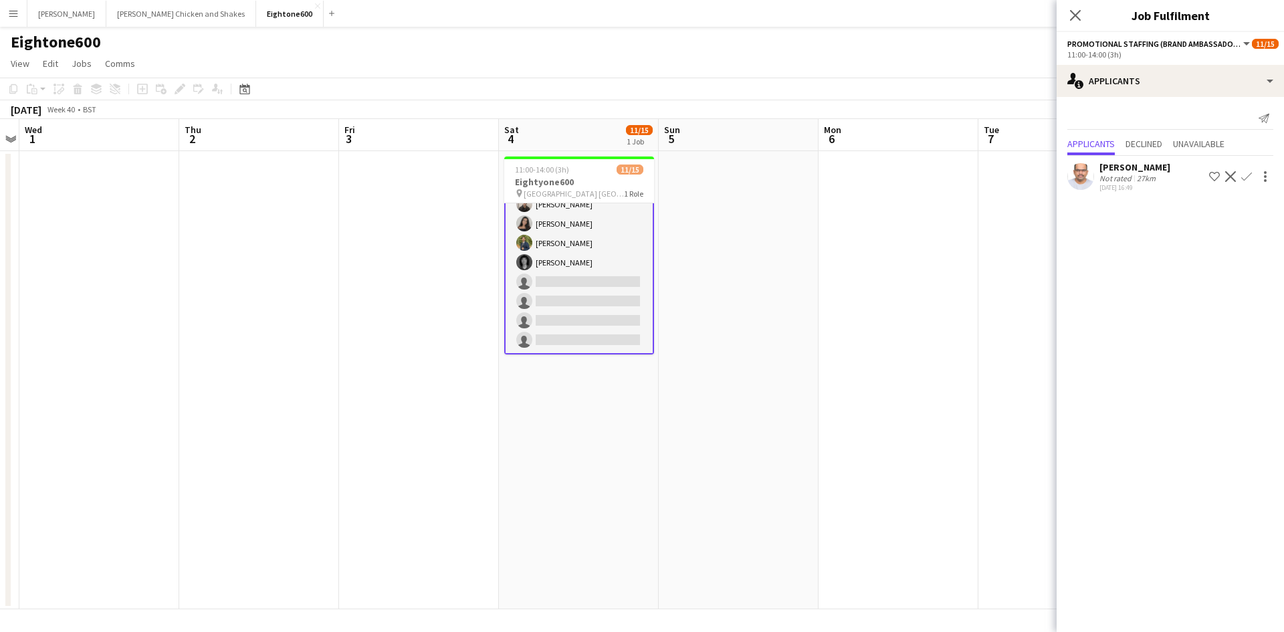
scroll to position [0, 0]
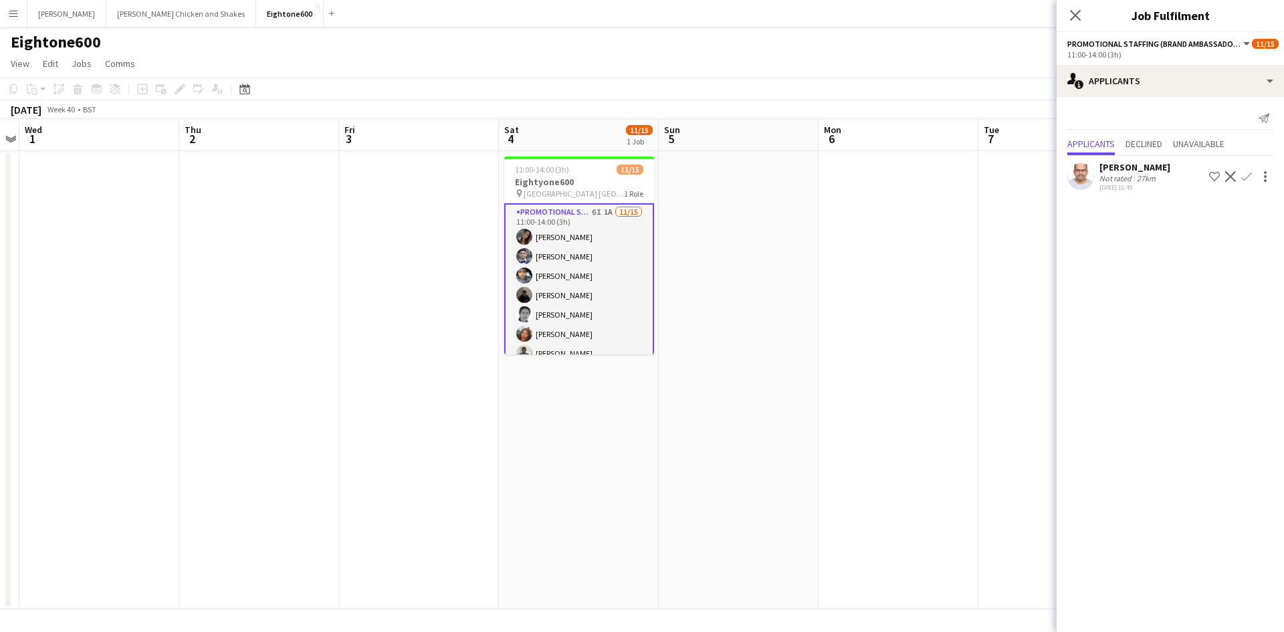
click at [856, 291] on app-date-cell at bounding box center [899, 380] width 160 height 458
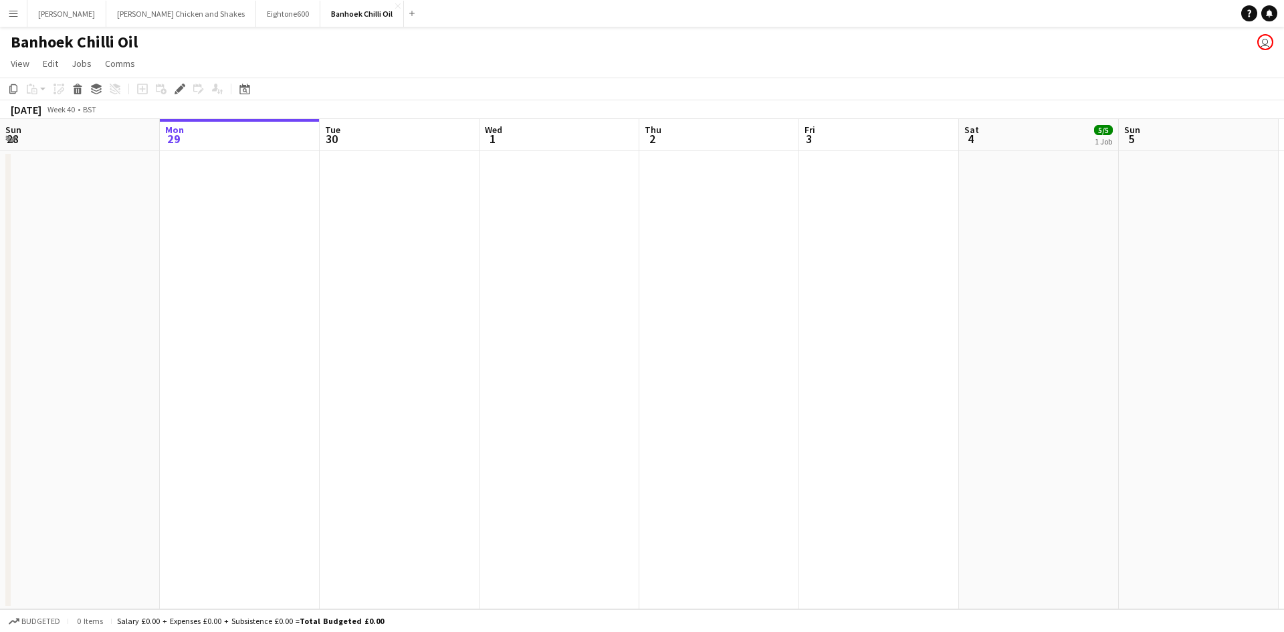
scroll to position [0, 460]
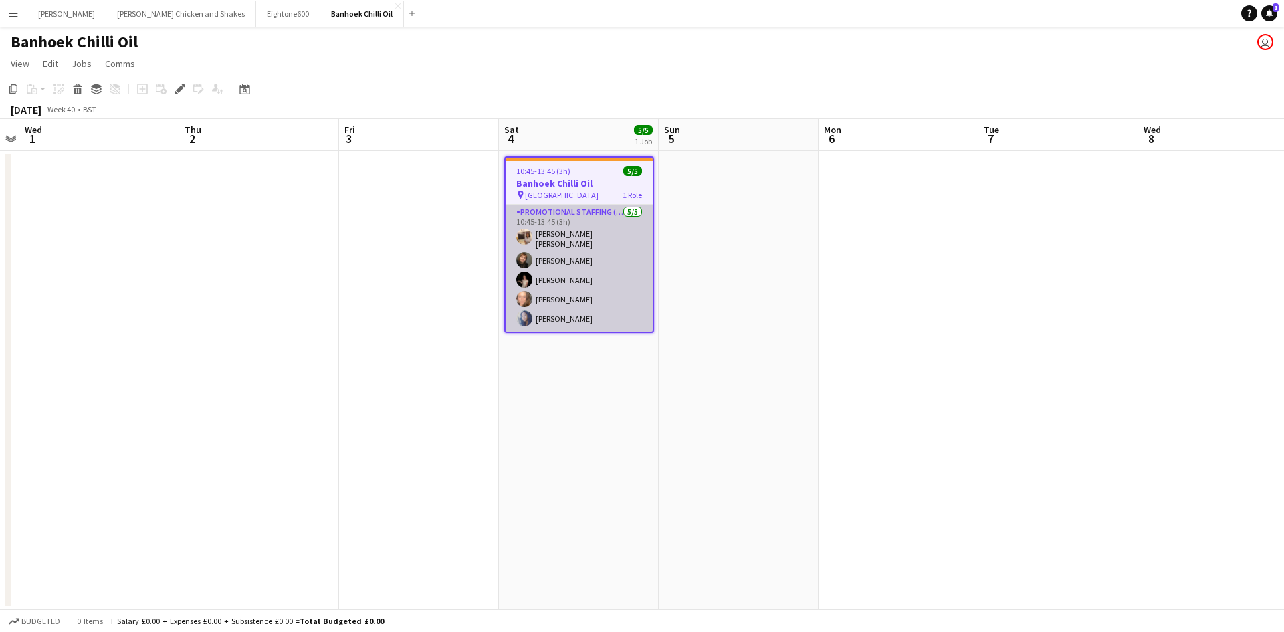
click at [586, 286] on app-card-role "Promotional Staffing (Sampling Staff) 5/5 10:45-13:45 (3h) Annie Dan Chiara Pat…" at bounding box center [579, 268] width 147 height 127
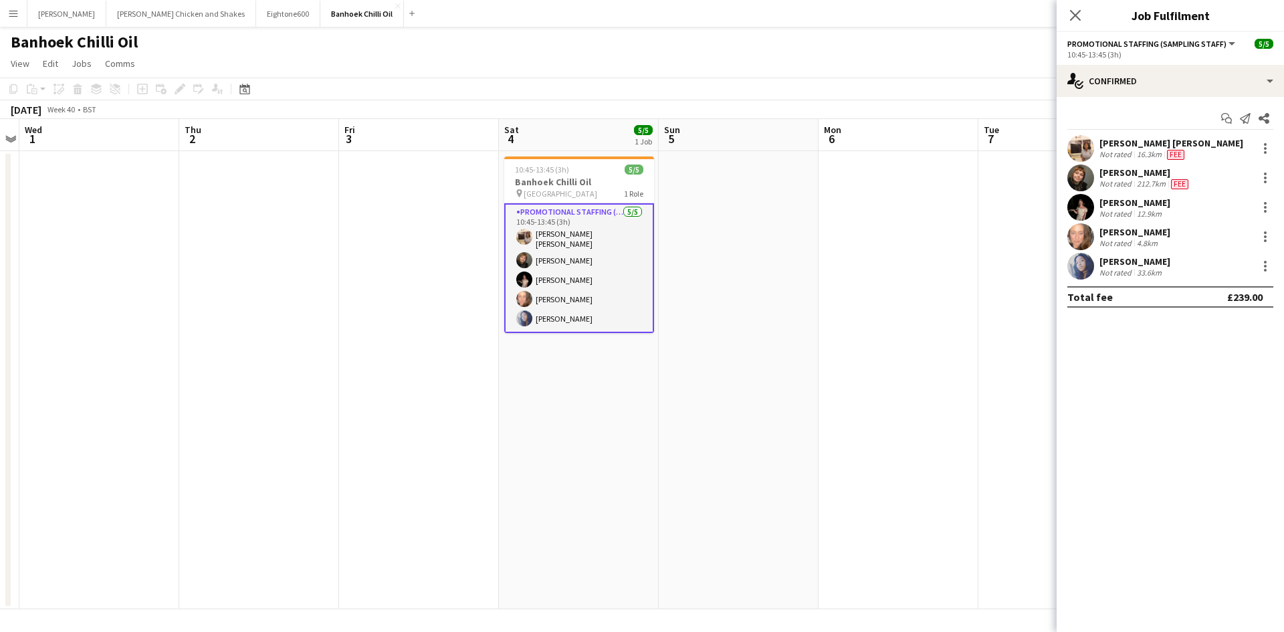
click at [840, 325] on app-date-cell at bounding box center [899, 380] width 160 height 458
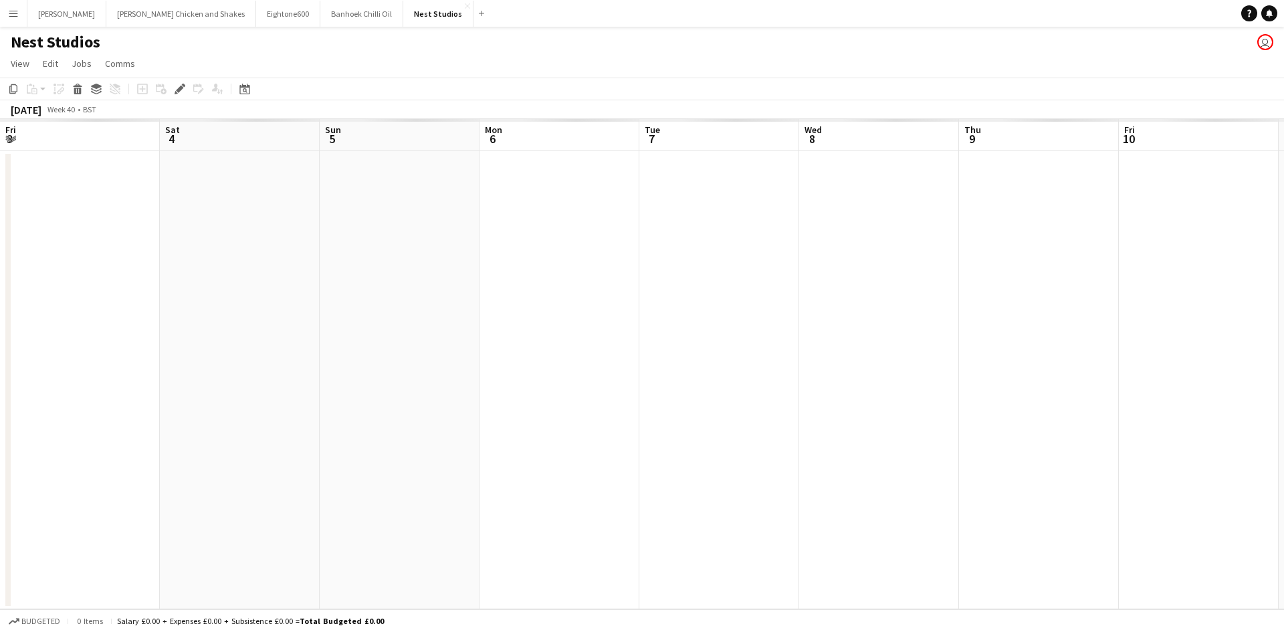
scroll to position [0, 460]
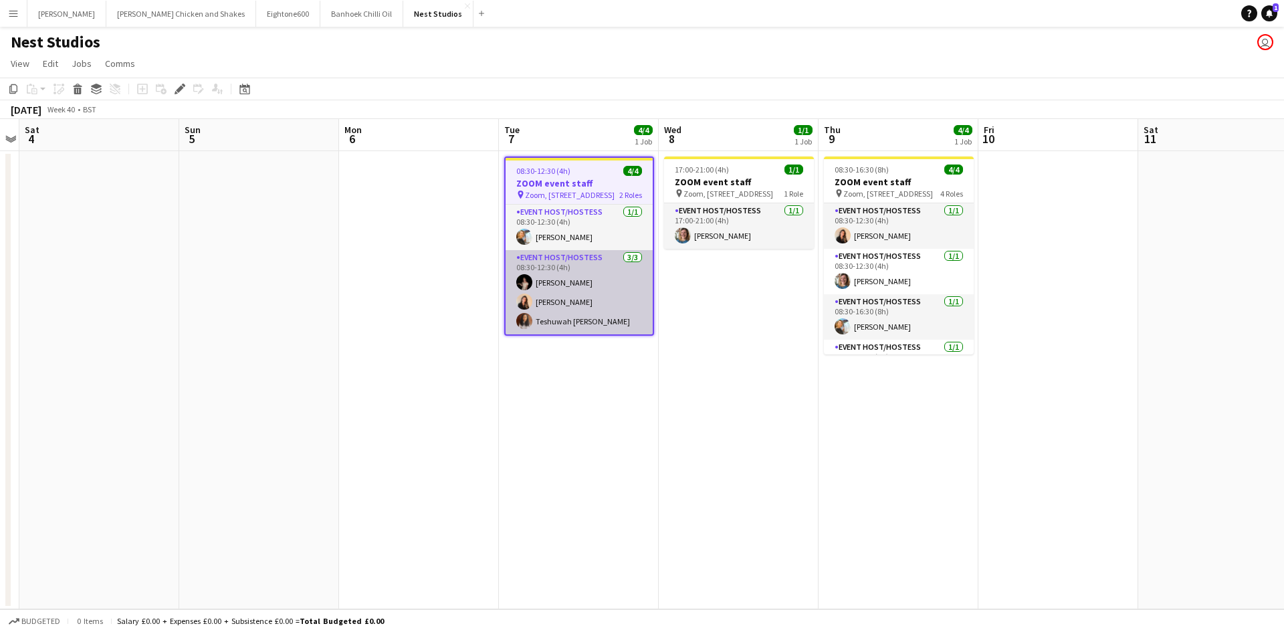
click at [621, 273] on app-card-role "Event Host/Hostess [DATE] 08:30-12:30 (4h) [PERSON_NAME] [PERSON_NAME] Teshuwah…" at bounding box center [579, 292] width 147 height 84
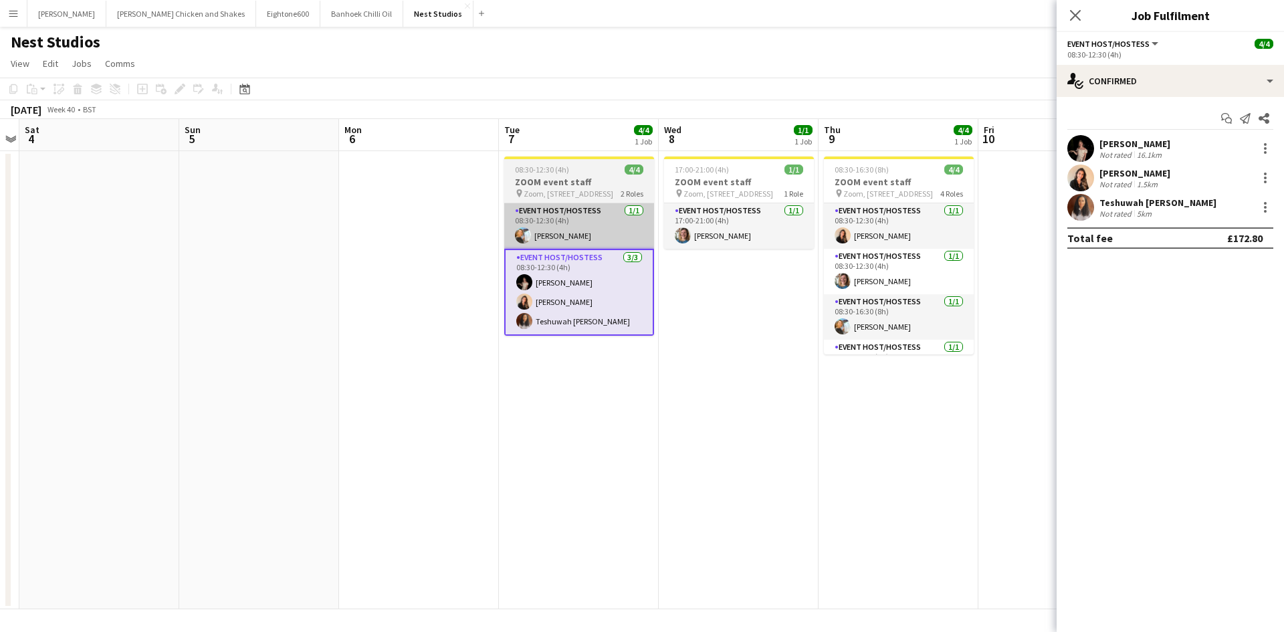
drag, startPoint x: 789, startPoint y: 324, endPoint x: 562, endPoint y: 217, distance: 251.3
click at [786, 322] on app-date-cell "17:00-21:00 (4h) 1/1 ZOOM event staff pin Zoom, [STREET_ADDRESS] 1 Role Event H…" at bounding box center [739, 380] width 160 height 458
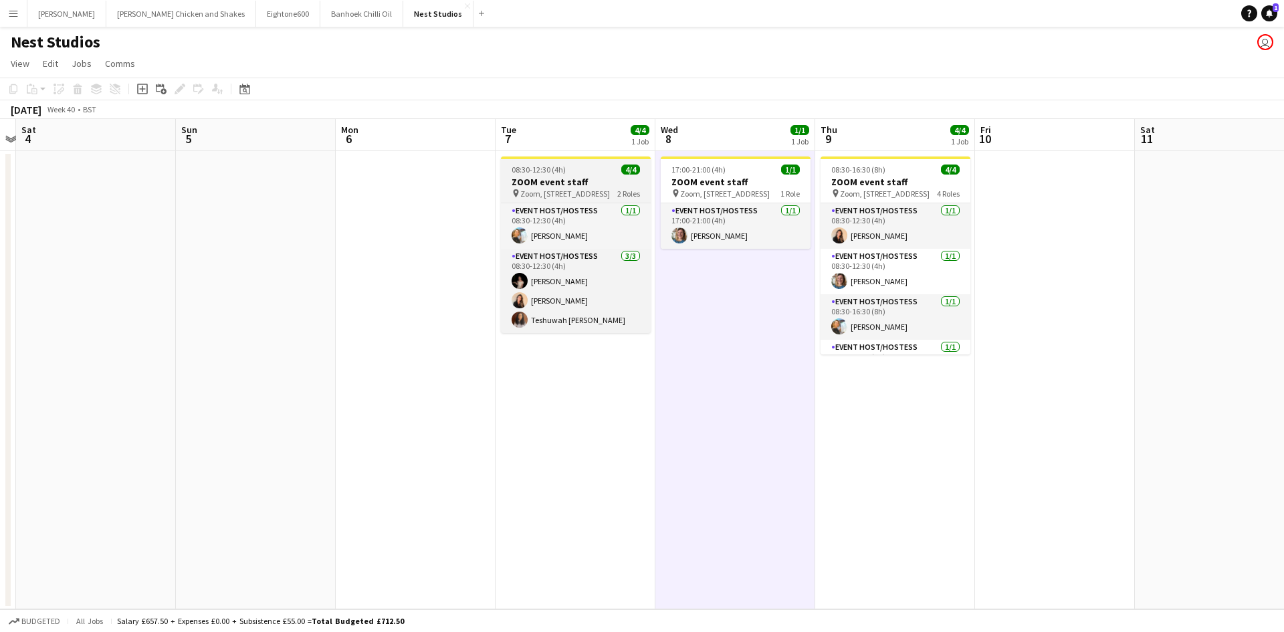
click at [538, 169] on span "08:30-12:30 (4h)" at bounding box center [539, 170] width 54 height 10
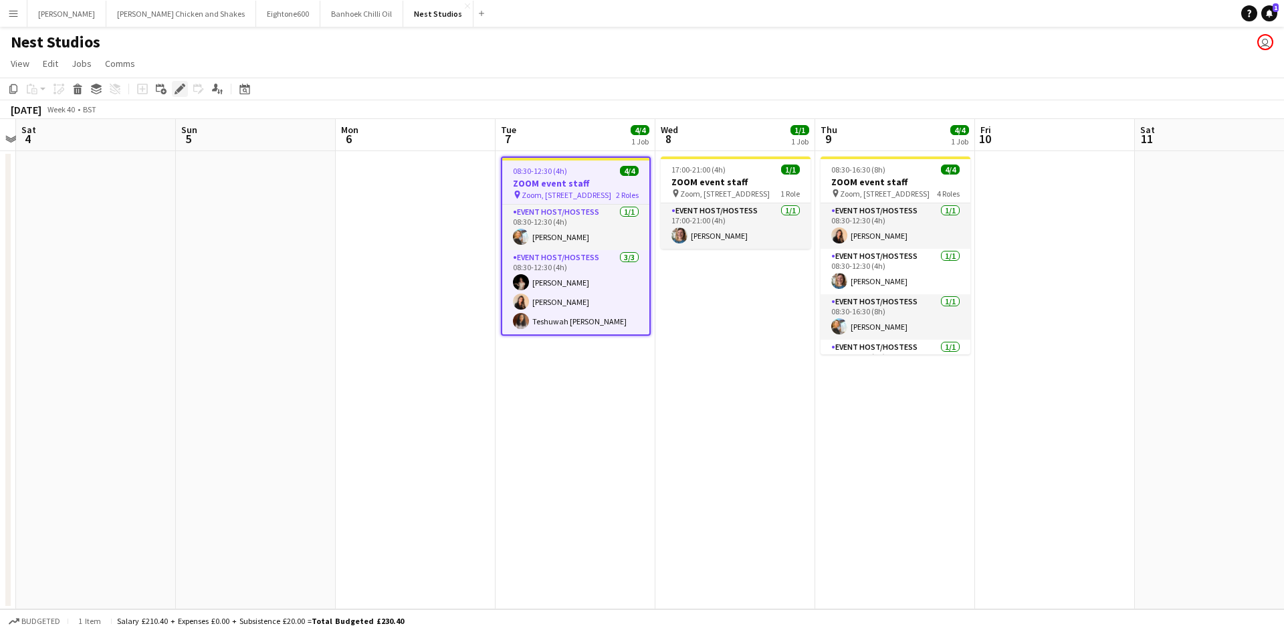
click at [179, 86] on icon "Edit" at bounding box center [180, 89] width 11 height 11
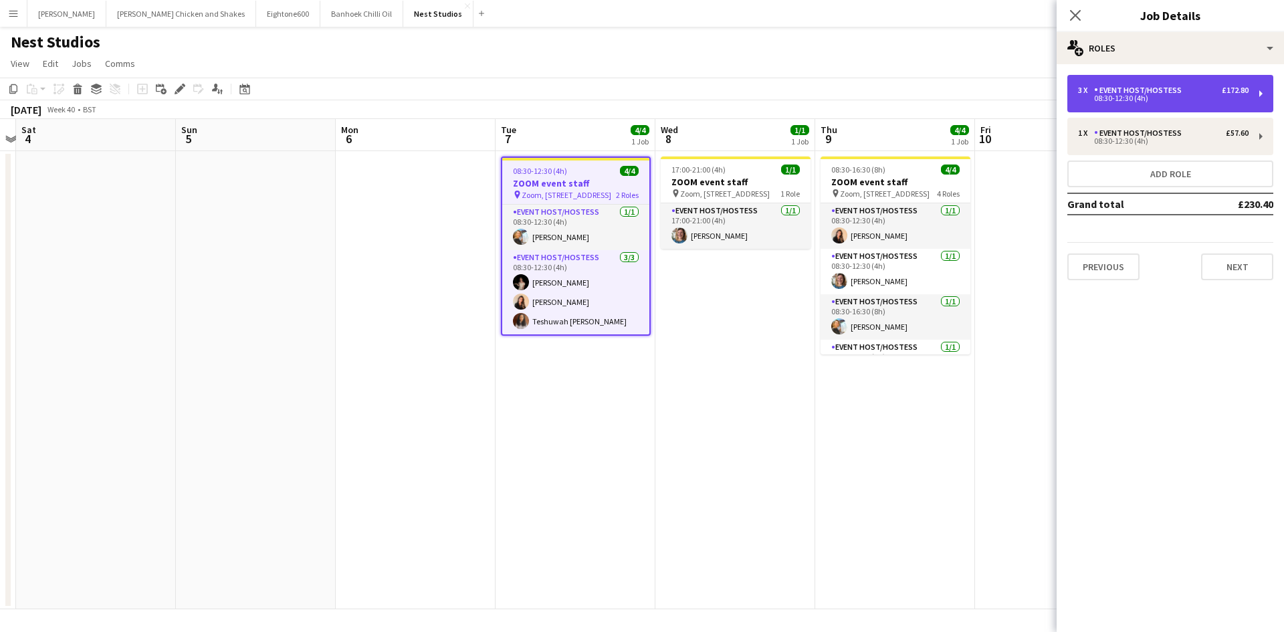
click at [1129, 87] on div "Event Host/Hostess" at bounding box center [1140, 90] width 93 height 9
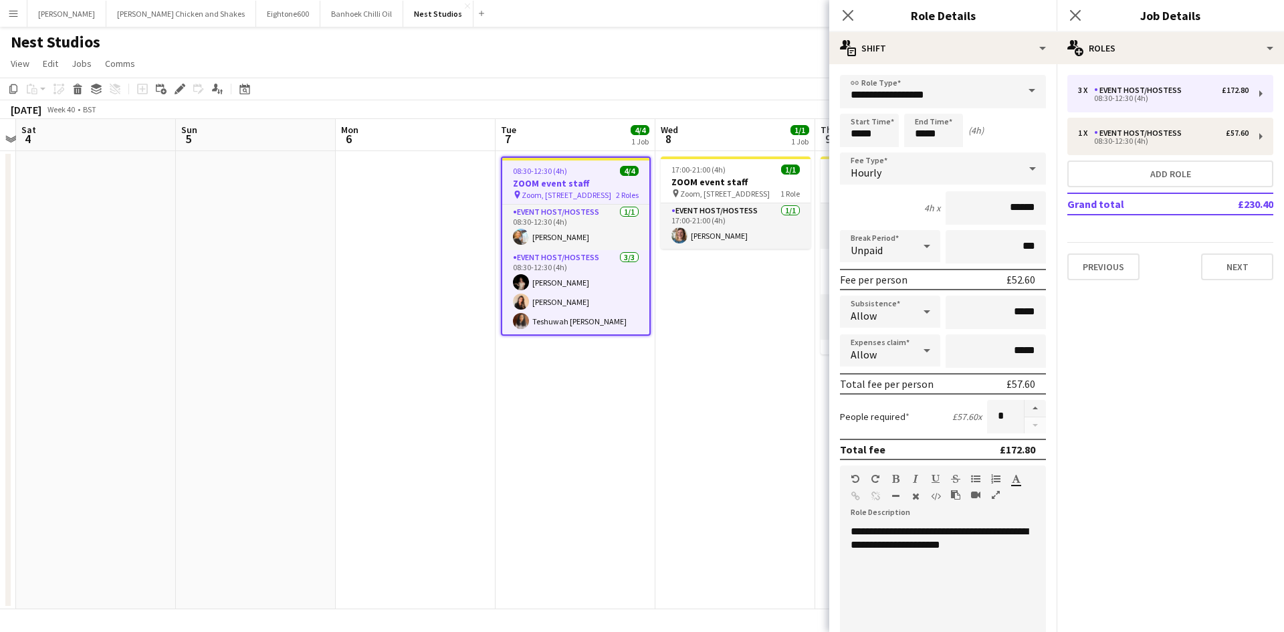
click at [681, 343] on app-date-cell "17:00-21:00 (4h) 1/1 ZOOM event staff pin Zoom, [STREET_ADDRESS] 1 Role Event H…" at bounding box center [735, 380] width 160 height 458
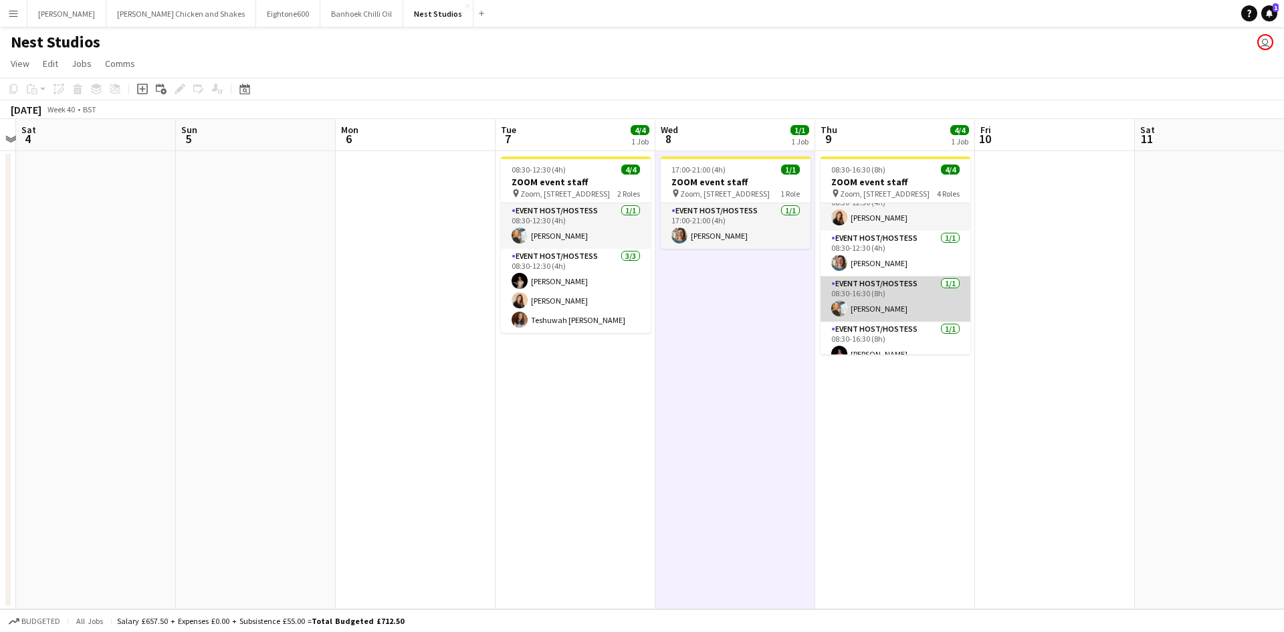
scroll to position [31, 0]
